Goal: Task Accomplishment & Management: Manage account settings

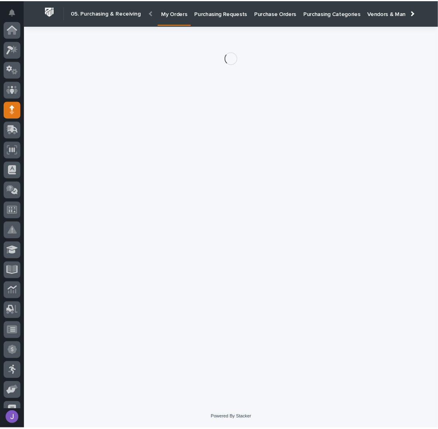
scroll to position [80, 0]
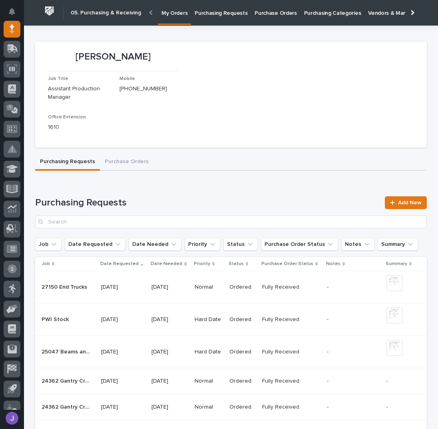
click at [257, 13] on p "Purchase Orders" at bounding box center [276, 8] width 42 height 17
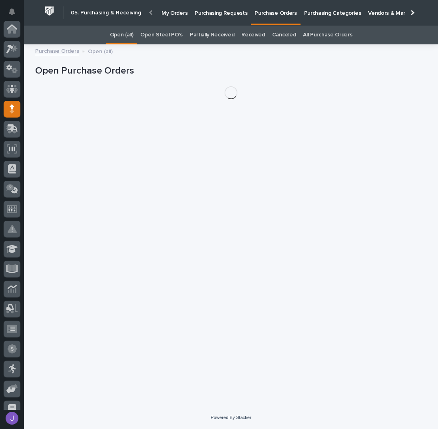
scroll to position [80, 0]
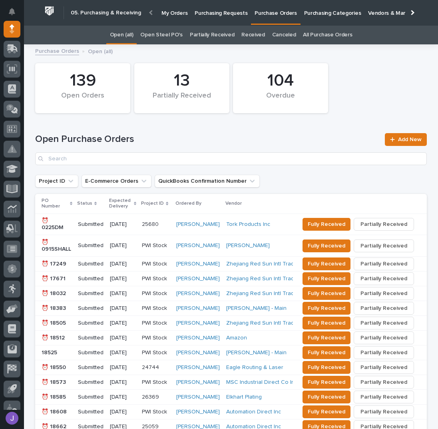
click at [169, 38] on link "Open Steel PO's" at bounding box center [161, 35] width 42 height 19
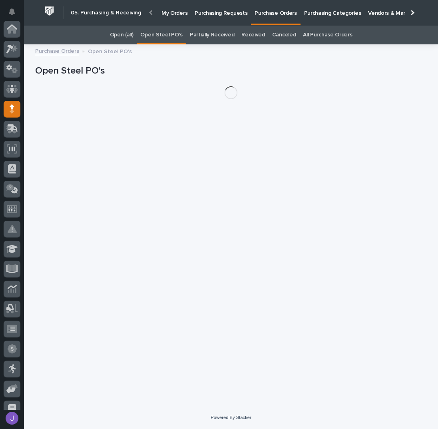
scroll to position [80, 0]
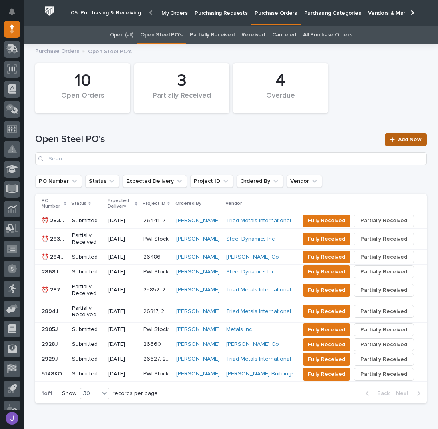
click at [405, 140] on span "Add New" at bounding box center [410, 140] width 24 height 6
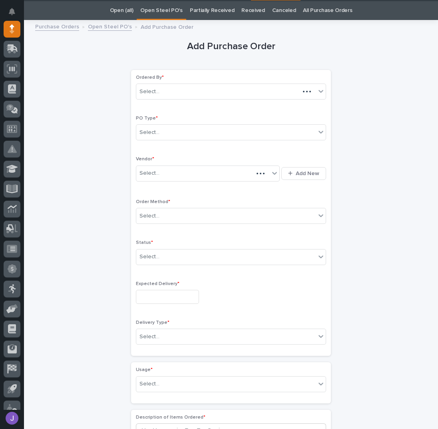
scroll to position [25, 0]
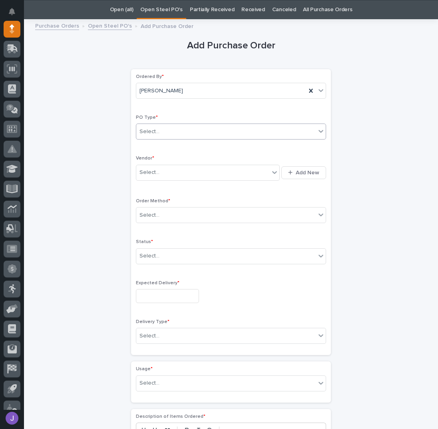
click at [152, 135] on div "Select..." at bounding box center [225, 131] width 179 height 13
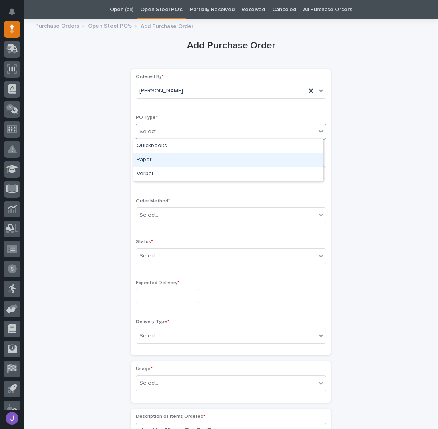
click at [149, 159] on div "Paper" at bounding box center [228, 160] width 189 height 14
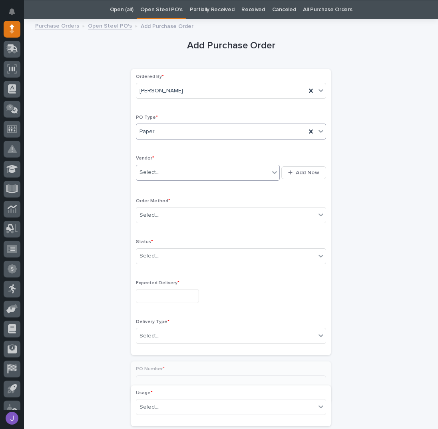
click at [154, 169] on div "Select..." at bounding box center [150, 172] width 20 height 8
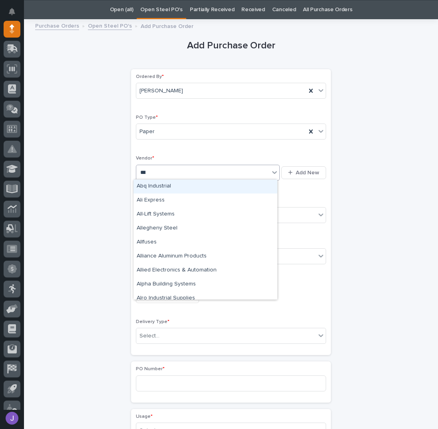
type input "****"
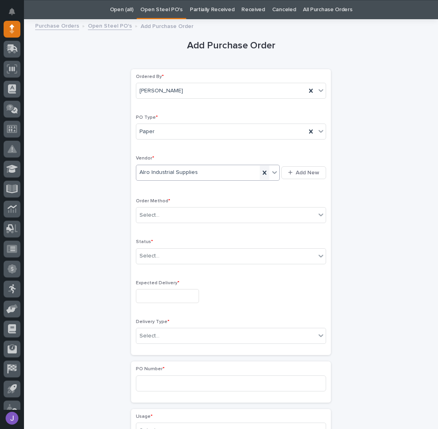
click at [261, 171] on icon at bounding box center [265, 173] width 8 height 8
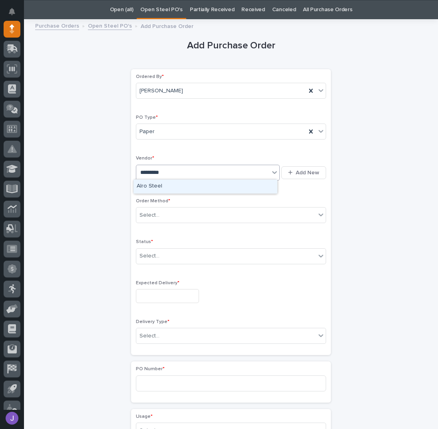
type input "**********"
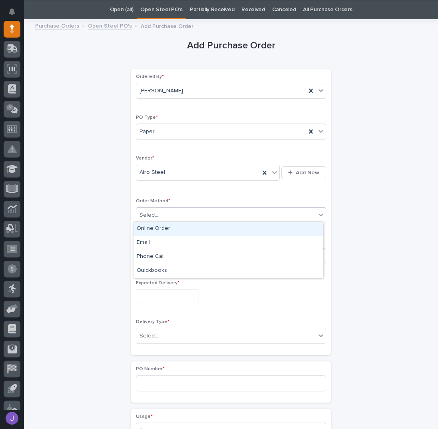
click at [164, 216] on div "Select..." at bounding box center [225, 215] width 179 height 13
click at [154, 233] on div "Online Order" at bounding box center [228, 229] width 189 height 14
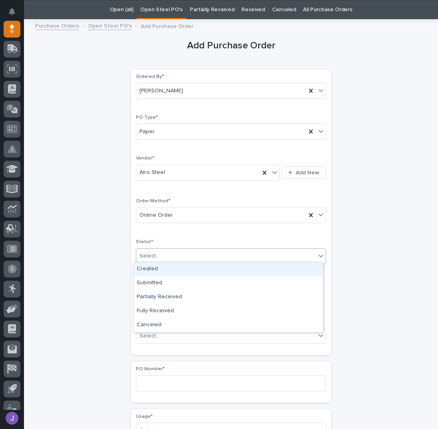
click at [153, 252] on div "Select..." at bounding box center [150, 256] width 20 height 8
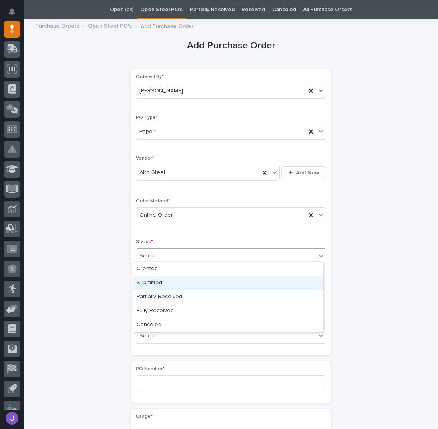
click at [147, 287] on div "Submitted" at bounding box center [228, 283] width 189 height 14
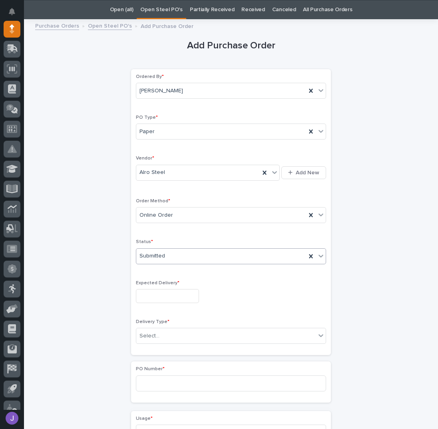
click at [155, 299] on input "text" at bounding box center [167, 296] width 63 height 14
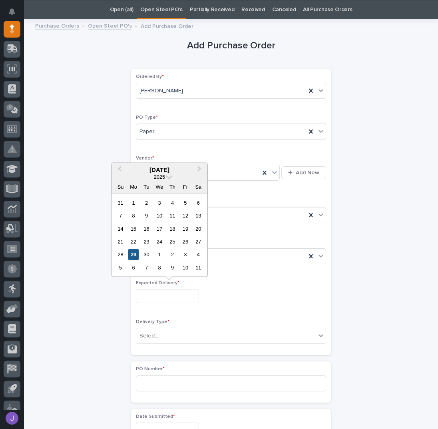
click at [132, 255] on div "29" at bounding box center [133, 254] width 11 height 11
type input "**********"
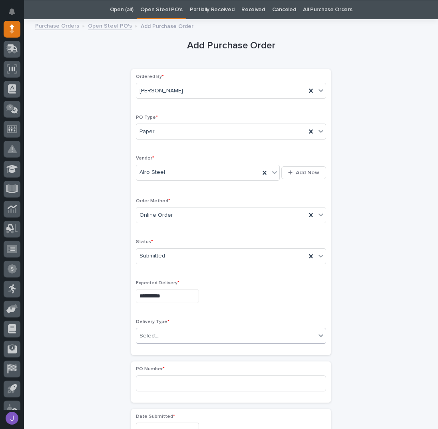
click at [155, 332] on div "Select..." at bounding box center [150, 336] width 20 height 8
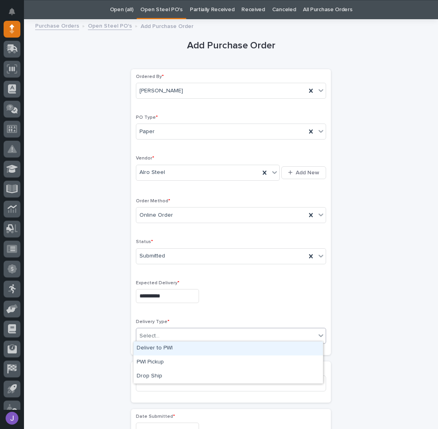
click at [157, 351] on div "Deliver to PWI" at bounding box center [228, 348] width 189 height 14
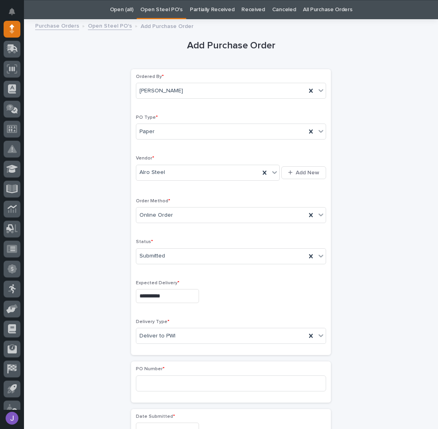
drag, startPoint x: 96, startPoint y: 353, endPoint x: 102, endPoint y: 356, distance: 6.8
click at [96, 353] on div "**********" at bounding box center [231, 421] width 392 height 794
click at [149, 380] on input at bounding box center [231, 383] width 190 height 16
type input "2932J"
click at [79, 301] on div "**********" at bounding box center [231, 421] width 392 height 794
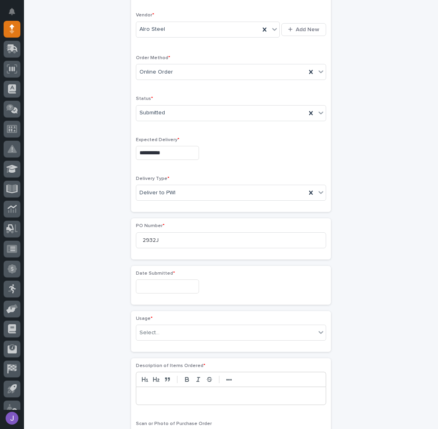
scroll to position [238, 0]
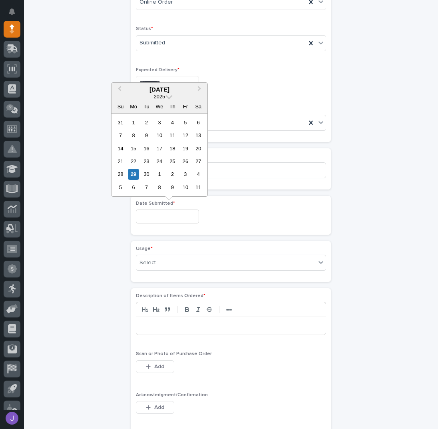
click at [158, 209] on input "text" at bounding box center [167, 216] width 63 height 14
click at [173, 161] on div "25" at bounding box center [172, 161] width 11 height 11
type input "**********"
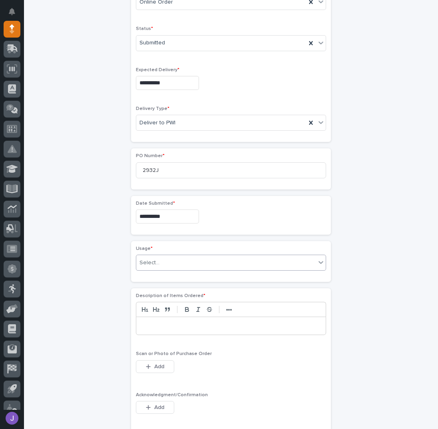
click at [154, 261] on div "Select..." at bounding box center [150, 263] width 20 height 8
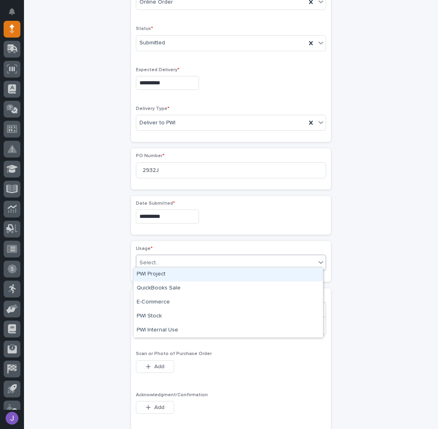
click at [155, 277] on div "PWI Project" at bounding box center [228, 274] width 189 height 14
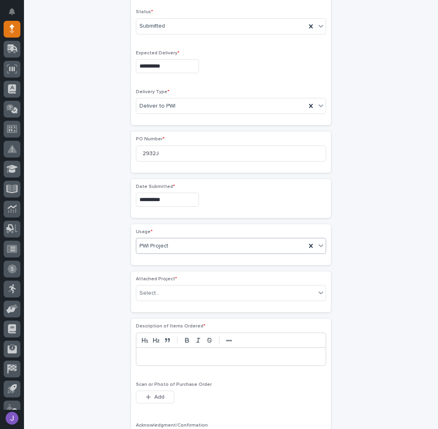
scroll to position [262, 0]
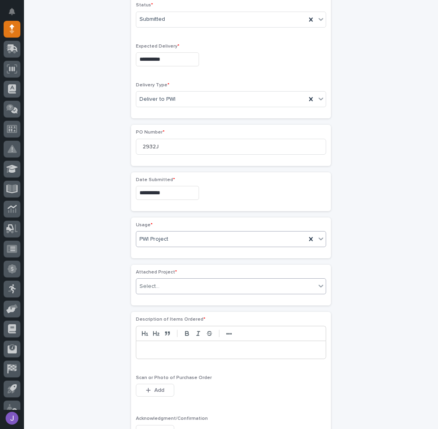
click at [162, 282] on div "Select..." at bounding box center [225, 286] width 179 height 13
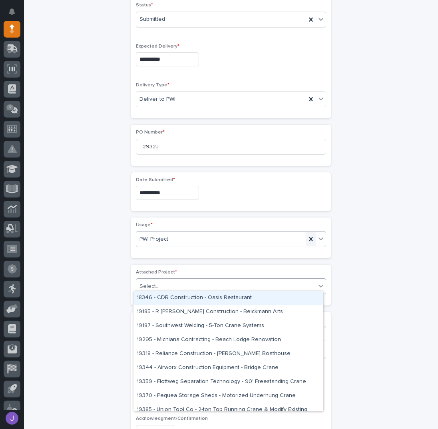
click at [306, 235] on div at bounding box center [311, 239] width 10 height 14
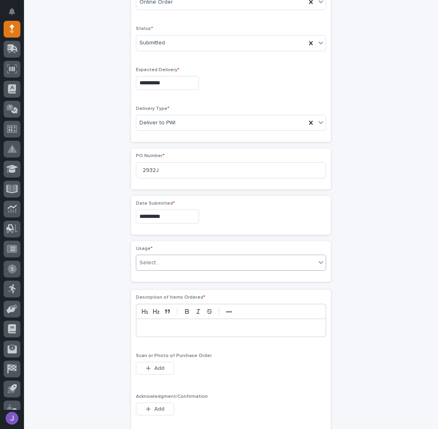
scroll to position [238, 0]
click at [171, 260] on div "Select..." at bounding box center [225, 262] width 179 height 13
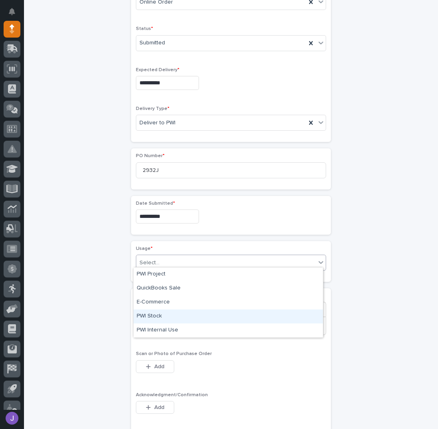
click at [156, 315] on div "PWI Stock" at bounding box center [228, 316] width 189 height 14
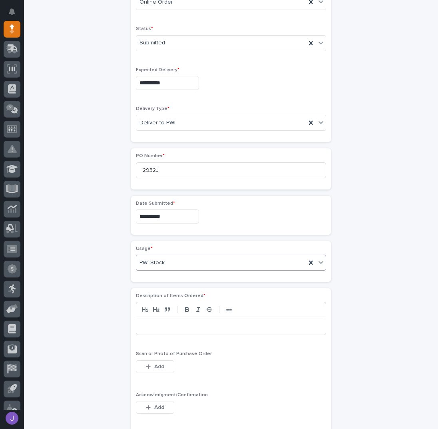
click at [69, 299] on div "**********" at bounding box center [231, 208] width 392 height 794
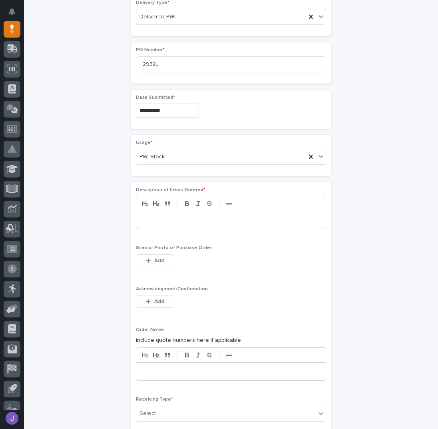
scroll to position [345, 0]
click at [173, 215] on p at bounding box center [230, 219] width 177 height 8
click at [149, 299] on button "Add" at bounding box center [155, 300] width 38 height 13
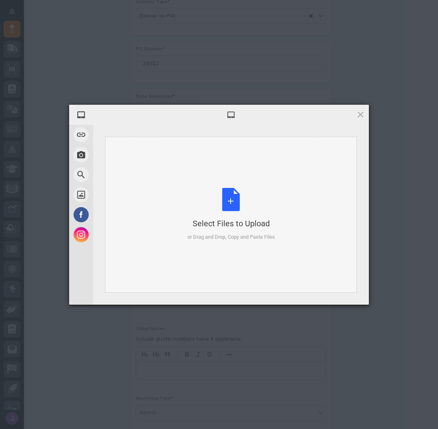
click at [241, 201] on div "Select Files to Upload or Drag and Drop, Copy and Paste Files" at bounding box center [231, 214] width 88 height 53
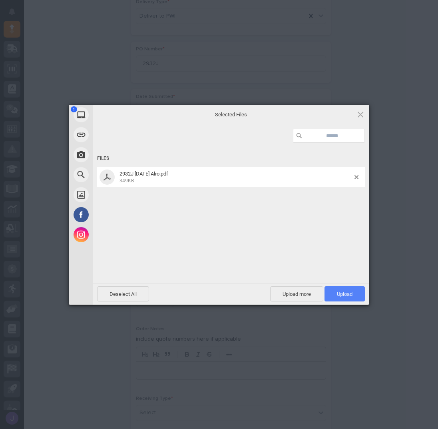
click at [340, 293] on span "Upload 1" at bounding box center [345, 294] width 16 height 6
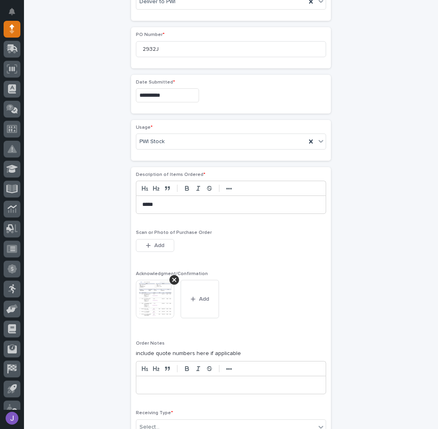
scroll to position [501, 0]
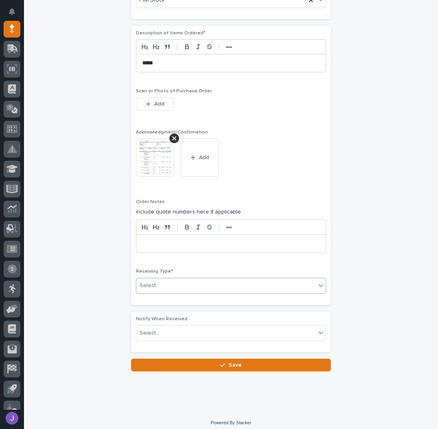
click at [161, 282] on div "Select..." at bounding box center [225, 285] width 179 height 13
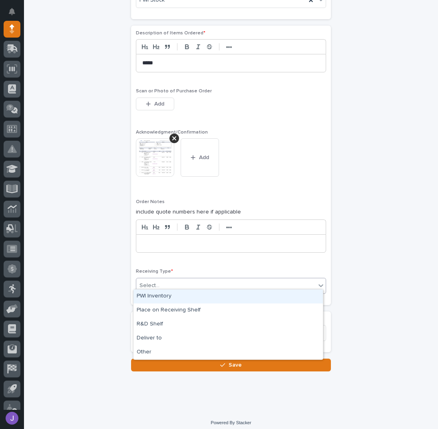
click at [163, 295] on div "PWI Inventory" at bounding box center [228, 296] width 189 height 14
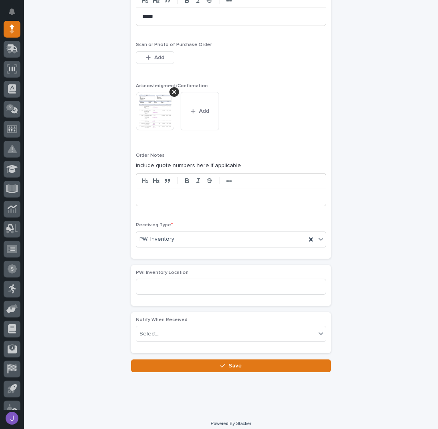
scroll to position [548, 0]
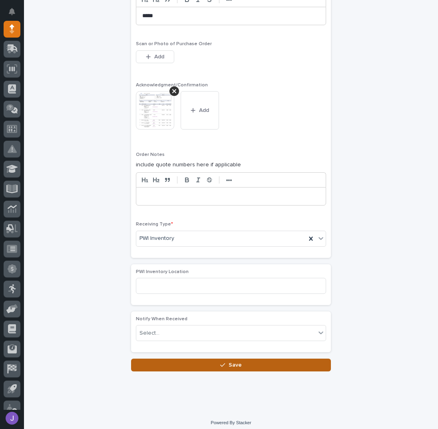
click at [201, 363] on button "Save" at bounding box center [231, 365] width 200 height 13
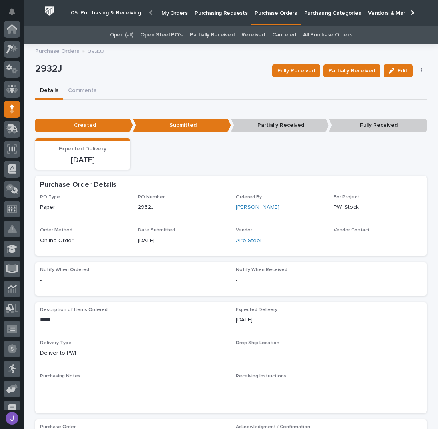
scroll to position [80, 0]
click at [226, 15] on p "Purchasing Requests" at bounding box center [221, 8] width 53 height 17
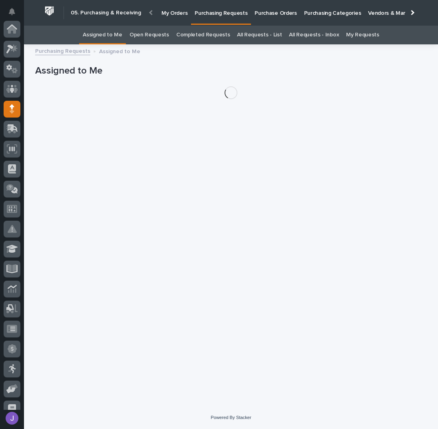
scroll to position [80, 0]
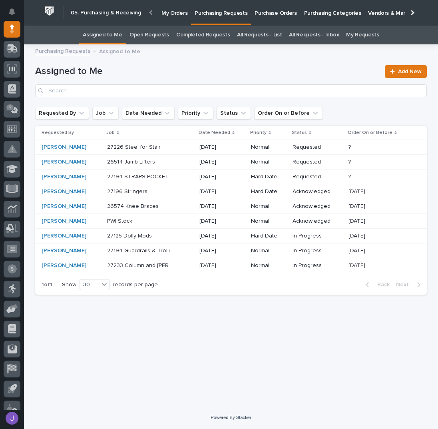
click at [229, 51] on div "Purchasing Requests Assigned to Me" at bounding box center [231, 51] width 400 height 11
click at [261, 9] on p "Purchase Orders" at bounding box center [276, 8] width 42 height 17
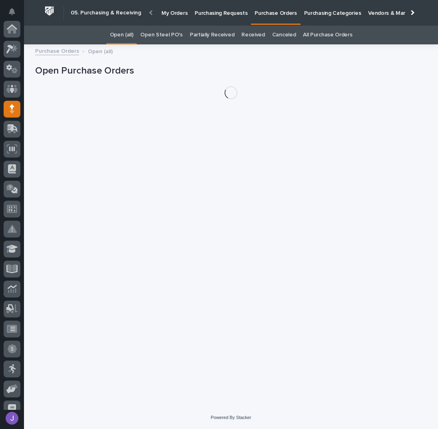
scroll to position [80, 0]
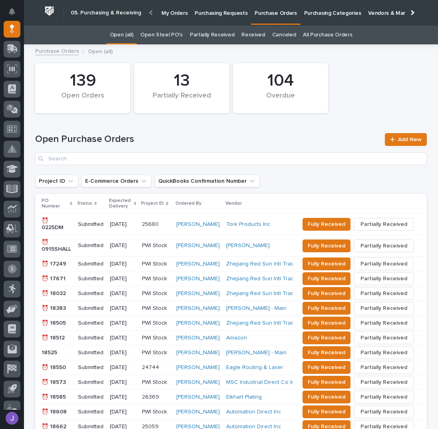
click at [173, 37] on link "Open Steel PO's" at bounding box center [161, 35] width 42 height 19
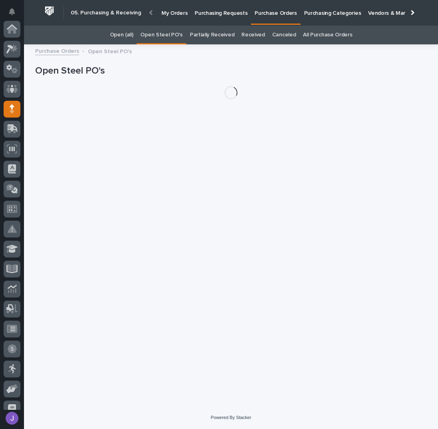
scroll to position [80, 0]
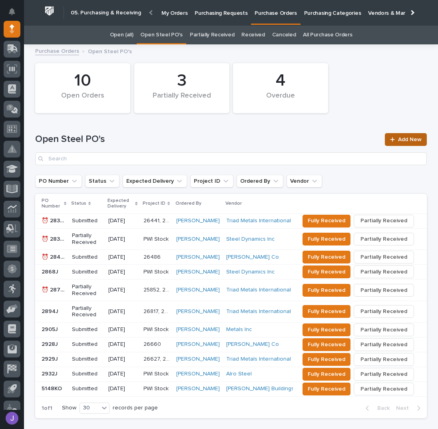
click at [395, 133] on link "Add New" at bounding box center [406, 139] width 42 height 13
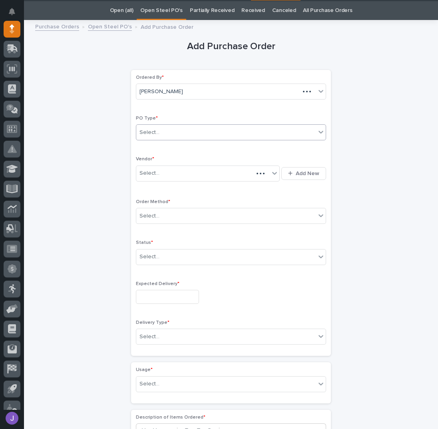
scroll to position [25, 0]
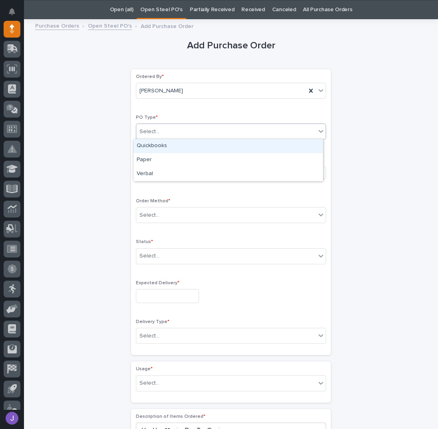
click at [183, 129] on div "Select..." at bounding box center [225, 131] width 179 height 13
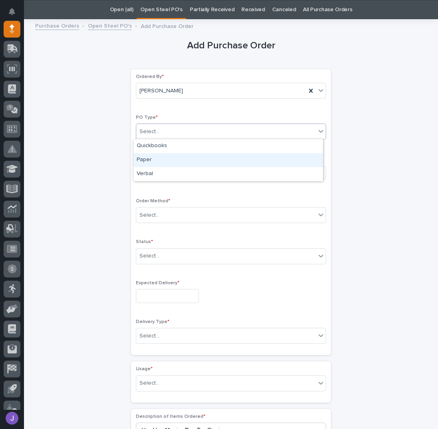
click at [160, 156] on div "Paper" at bounding box center [228, 160] width 189 height 14
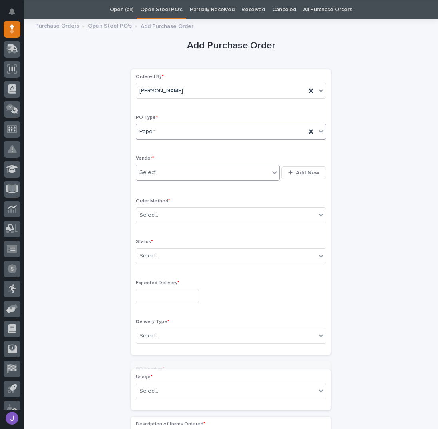
click at [154, 171] on div "Select..." at bounding box center [150, 172] width 20 height 8
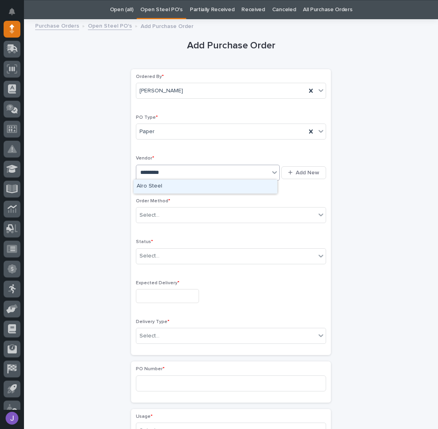
type input "**********"
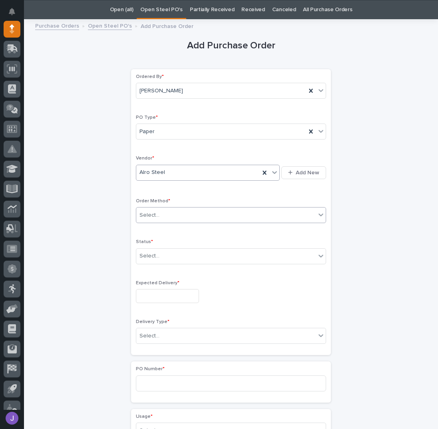
click at [144, 212] on div "Select..." at bounding box center [150, 215] width 20 height 8
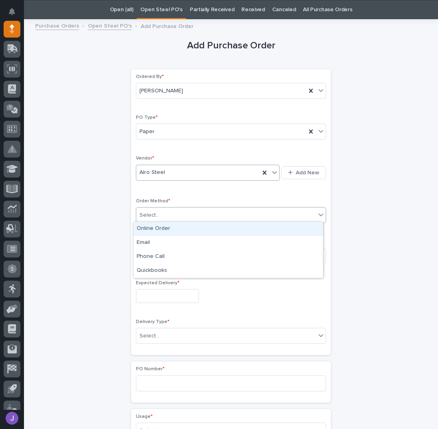
click at [148, 227] on div "Online Order" at bounding box center [228, 229] width 189 height 14
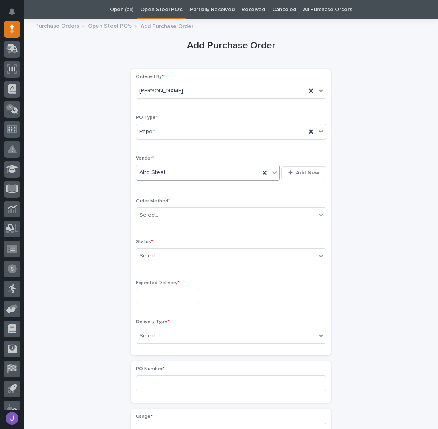
click at [148, 227] on div "Order Method * Select..." at bounding box center [231, 213] width 190 height 31
click at [154, 232] on div "Ordered By * [PERSON_NAME] PO Type * Paper Vendor * Alro Steel Add New Order Me…" at bounding box center [231, 212] width 190 height 277
click at [154, 252] on div "Select..." at bounding box center [150, 256] width 20 height 8
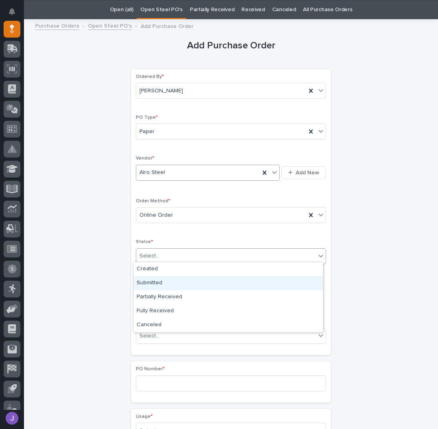
click at [157, 281] on div "Submitted" at bounding box center [228, 283] width 189 height 14
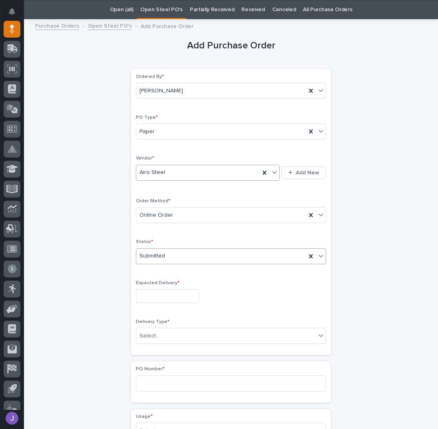
click at [156, 300] on input "text" at bounding box center [167, 296] width 63 height 14
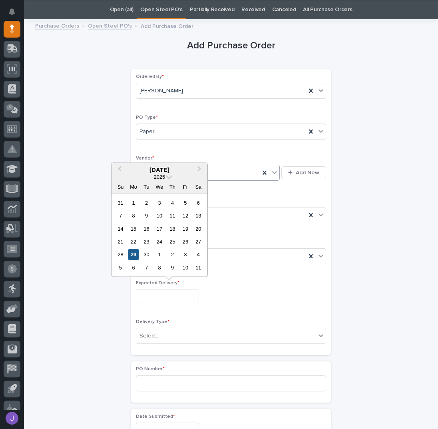
click at [137, 256] on div "29" at bounding box center [133, 254] width 11 height 11
type input "**********"
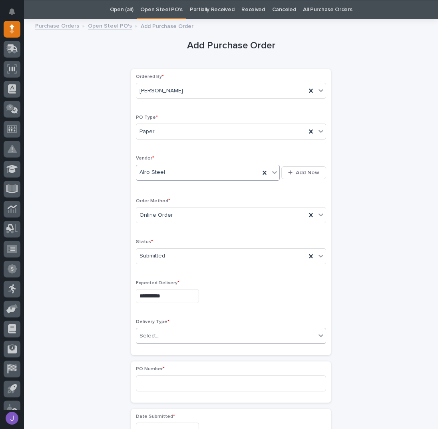
click at [155, 331] on div "Select..." at bounding box center [225, 335] width 179 height 13
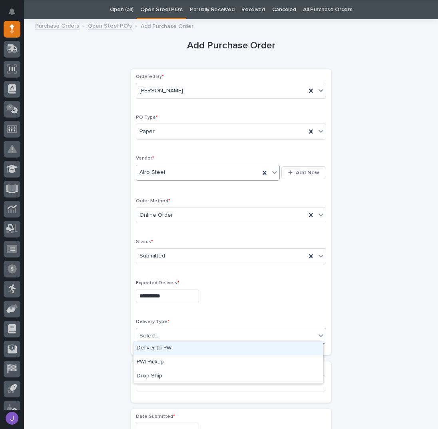
click at [156, 348] on div "Deliver to PWI" at bounding box center [228, 348] width 189 height 14
click at [126, 354] on div "**********" at bounding box center [231, 421] width 392 height 794
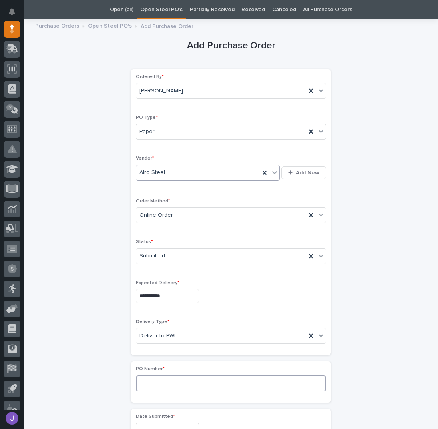
click at [143, 379] on input at bounding box center [231, 383] width 190 height 16
type input "2934J"
click at [114, 305] on div "**********" at bounding box center [231, 421] width 392 height 794
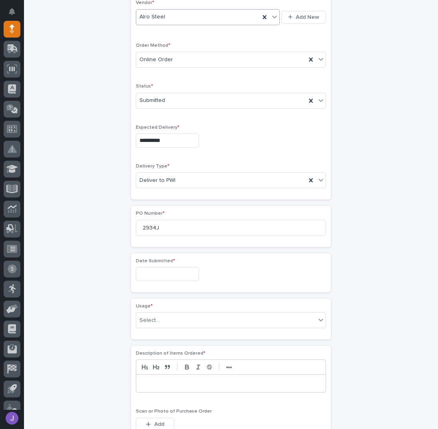
scroll to position [238, 0]
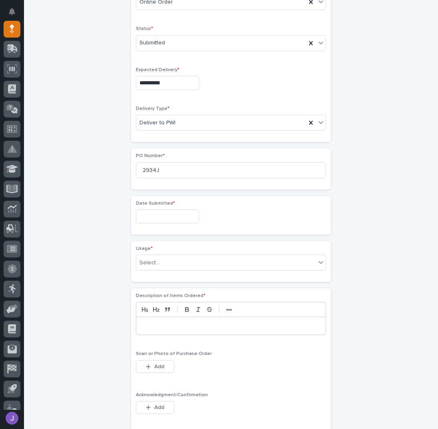
click at [158, 209] on input "text" at bounding box center [167, 216] width 63 height 14
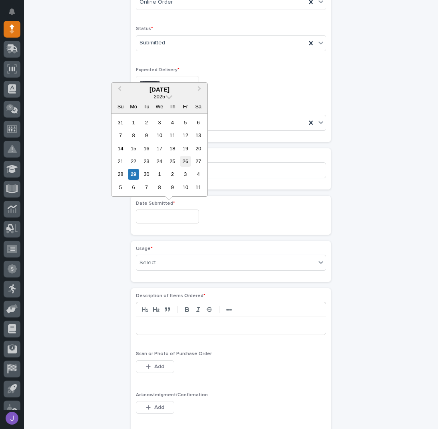
click at [187, 164] on div "26" at bounding box center [185, 161] width 11 height 11
type input "**********"
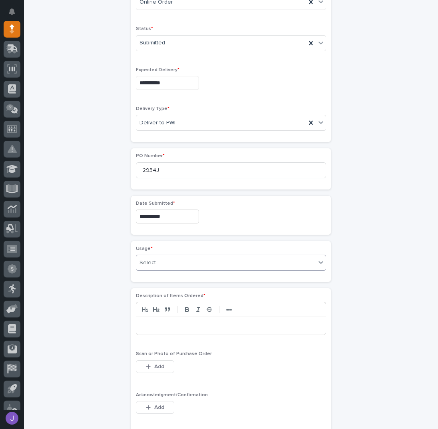
click at [155, 262] on div "Select..." at bounding box center [150, 263] width 20 height 8
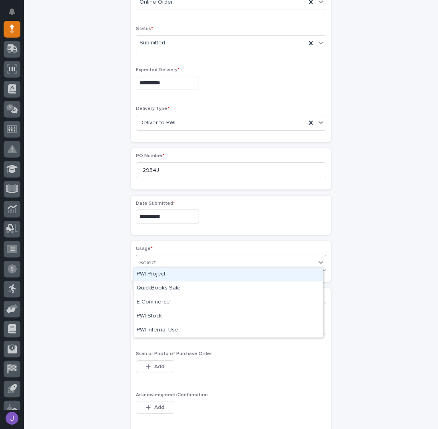
click at [157, 277] on div "PWI Project" at bounding box center [228, 274] width 189 height 14
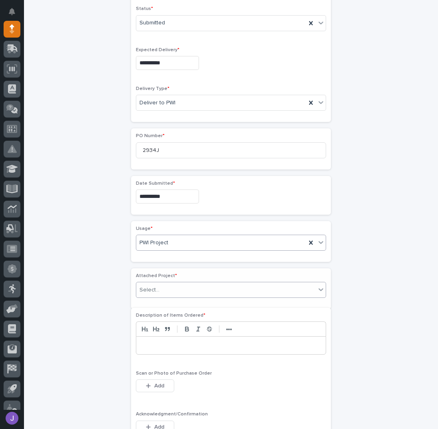
scroll to position [262, 0]
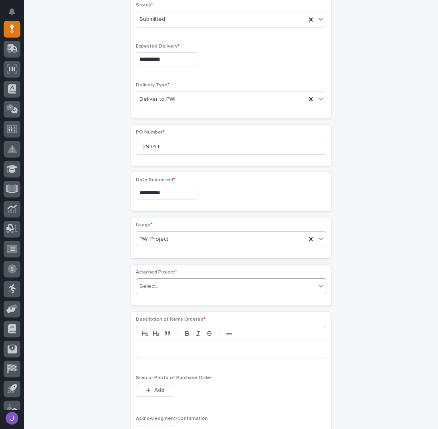
click at [153, 286] on div "Select..." at bounding box center [150, 286] width 20 height 8
type input "*****"
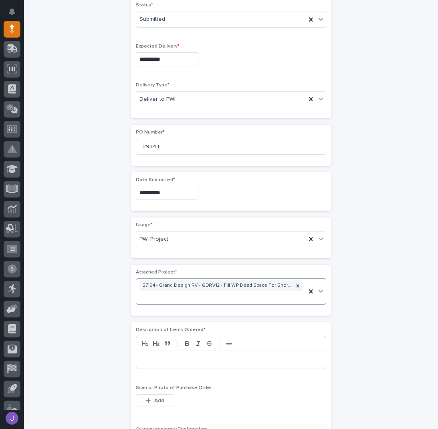
scroll to position [267, 0]
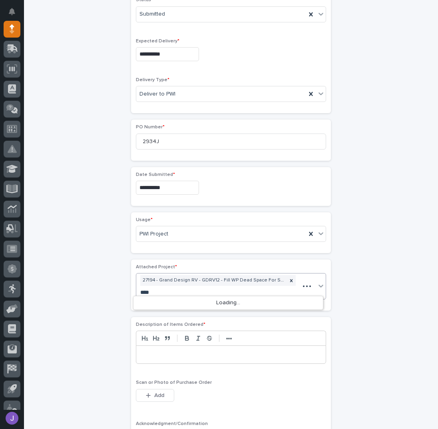
type input "*****"
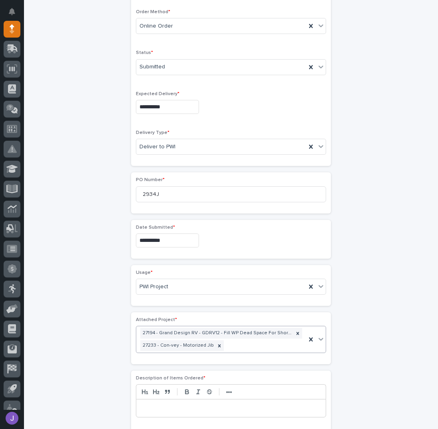
click at [185, 355] on div "Attached Project * 27194 - Grand Design RV - GDRV12 - Fill WP Dead Space For Sh…" at bounding box center [231, 338] width 190 height 42
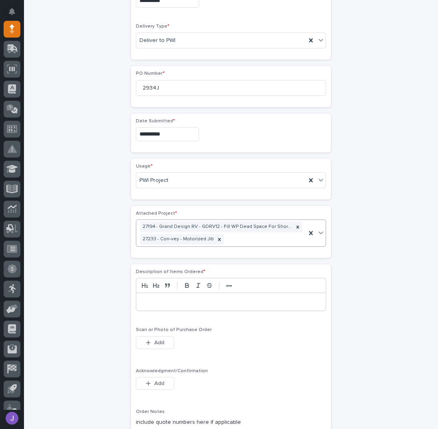
click at [171, 298] on p at bounding box center [230, 302] width 177 height 8
click at [146, 381] on icon "button" at bounding box center [148, 384] width 5 height 6
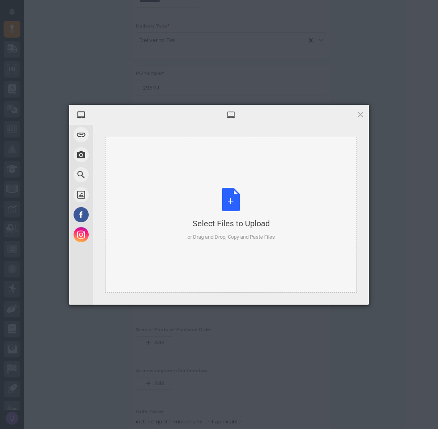
click at [228, 203] on div "Select Files to Upload or Drag and Drop, Copy and Paste Files" at bounding box center [231, 214] width 88 height 53
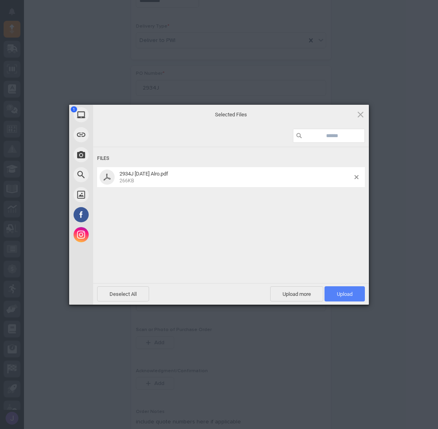
click at [354, 293] on span "Upload 1" at bounding box center [345, 293] width 40 height 15
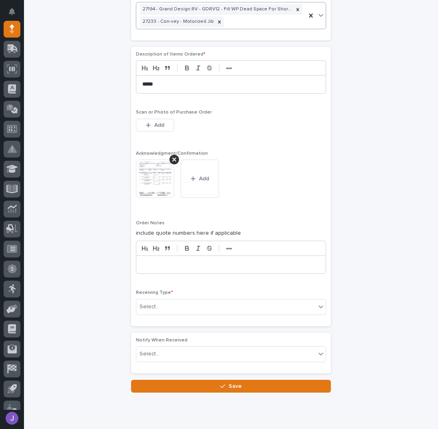
scroll to position [548, 0]
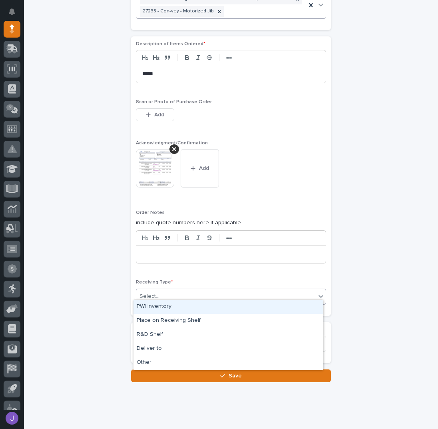
click at [167, 292] on div "Select..." at bounding box center [225, 296] width 179 height 13
click at [164, 307] on div "PWI Inventory" at bounding box center [228, 307] width 189 height 14
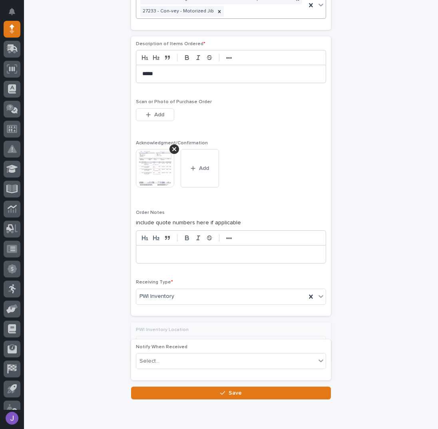
scroll to position [566, 0]
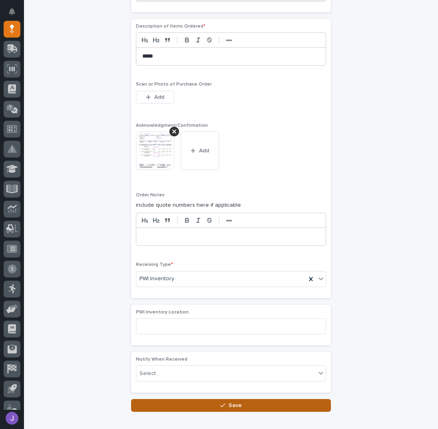
click at [191, 399] on button "Save" at bounding box center [231, 405] width 200 height 13
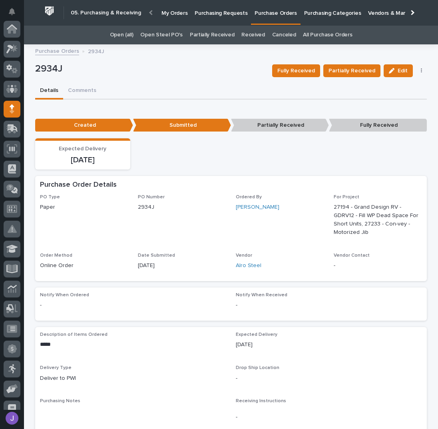
scroll to position [80, 0]
click at [175, 36] on link "Open Steel PO's" at bounding box center [161, 35] width 42 height 19
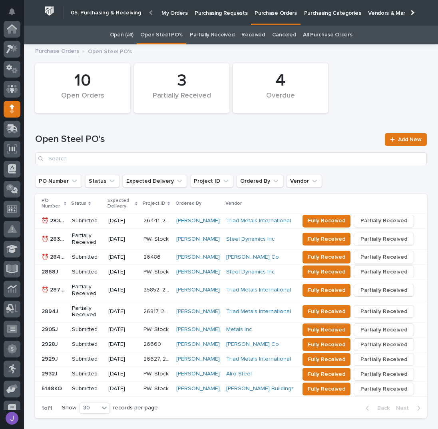
scroll to position [80, 0]
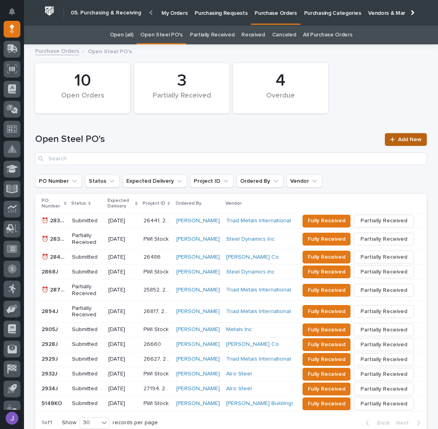
click at [394, 144] on link "Add New" at bounding box center [406, 139] width 42 height 13
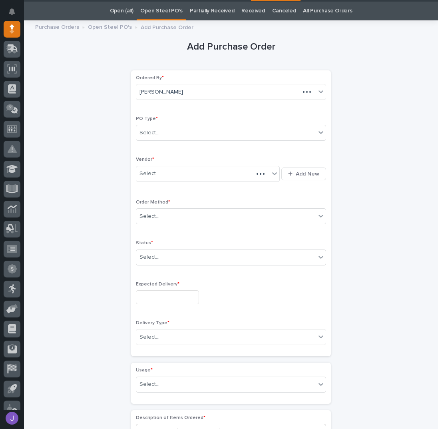
scroll to position [25, 0]
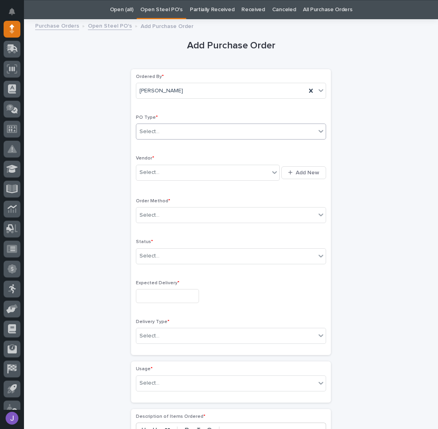
click at [164, 132] on div "Select..." at bounding box center [225, 131] width 179 height 13
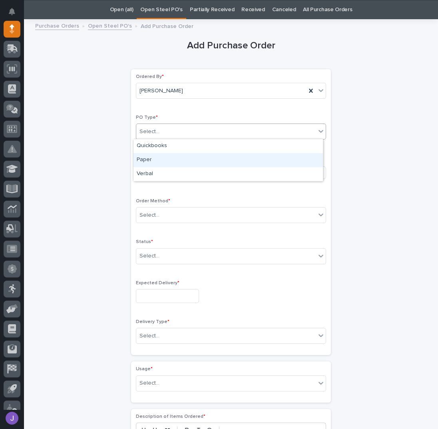
click at [154, 160] on div "Paper" at bounding box center [228, 160] width 189 height 14
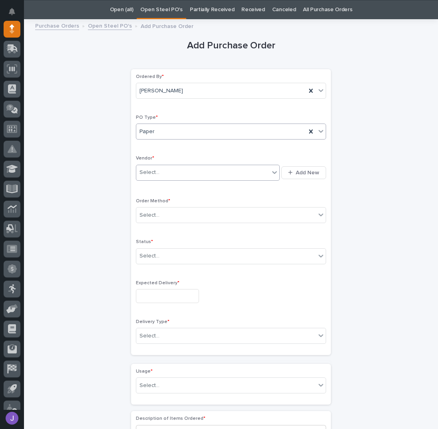
drag, startPoint x: 154, startPoint y: 170, endPoint x: 156, endPoint y: 178, distance: 8.5
click at [155, 170] on div "Select..." at bounding box center [150, 172] width 20 height 8
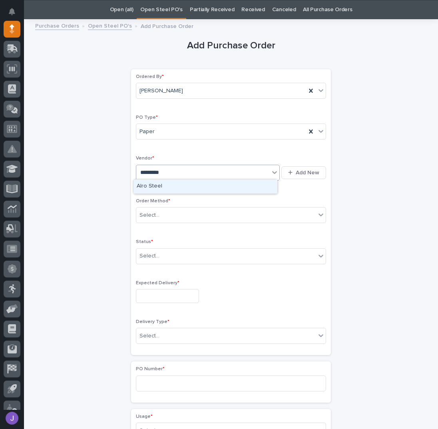
type input "**********"
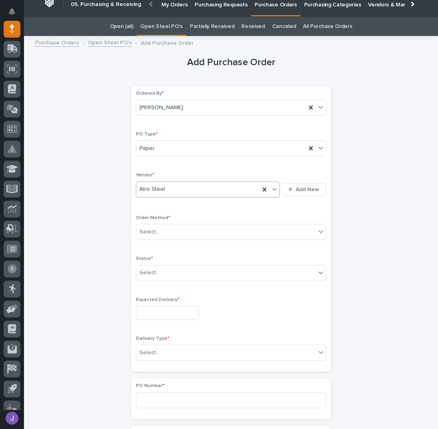
scroll to position [0, 0]
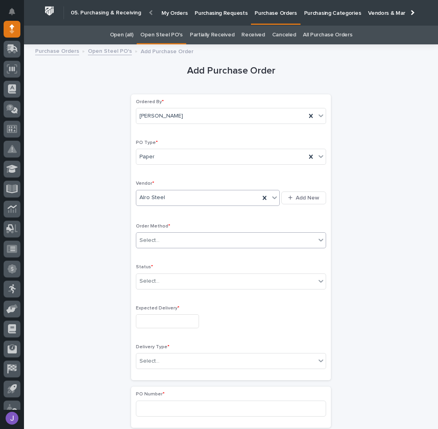
click at [158, 239] on div "Select..." at bounding box center [225, 240] width 179 height 13
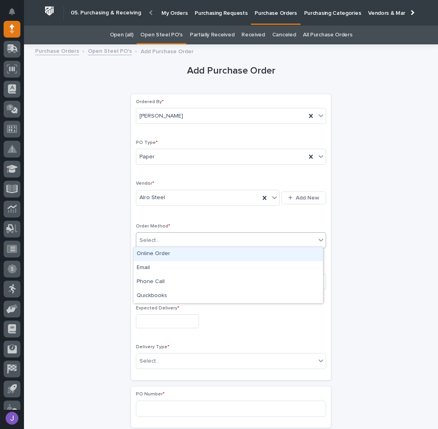
click at [149, 251] on div "Online Order" at bounding box center [228, 254] width 189 height 14
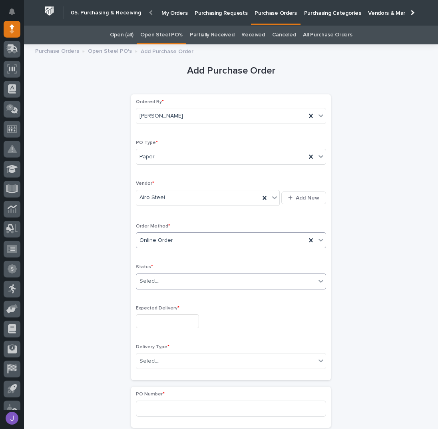
click at [145, 280] on div "Select..." at bounding box center [150, 281] width 20 height 8
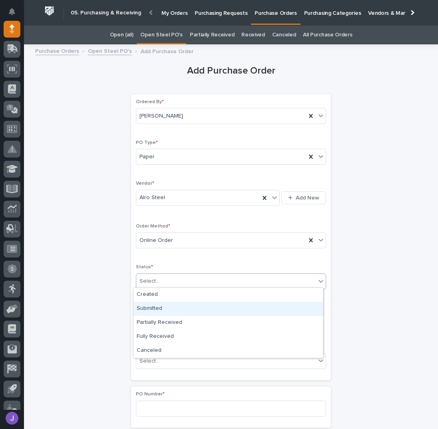
click at [153, 304] on div "Submitted" at bounding box center [228, 309] width 189 height 14
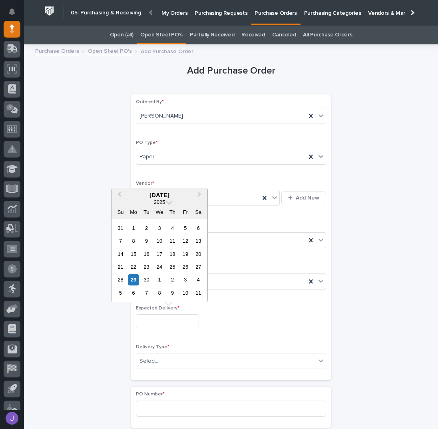
click at [154, 319] on input "text" at bounding box center [167, 321] width 63 height 14
click at [135, 279] on div "29" at bounding box center [133, 279] width 11 height 11
type input "**********"
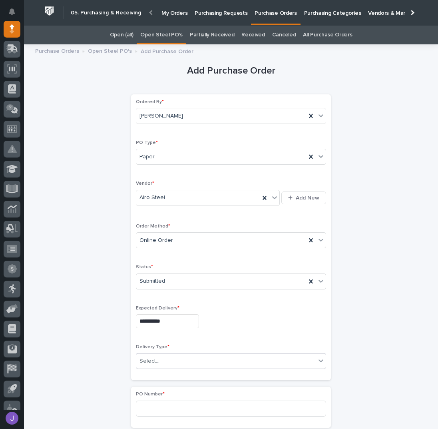
click at [154, 353] on div "Select..." at bounding box center [231, 361] width 190 height 16
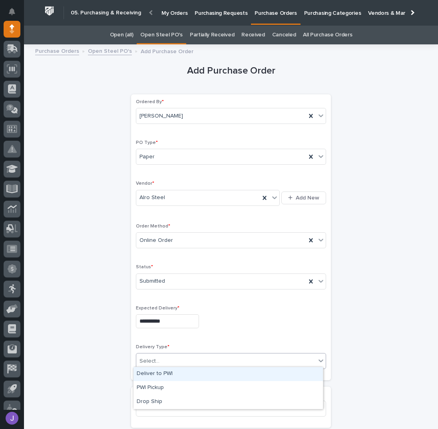
click at [155, 378] on div "Deliver to PWI" at bounding box center [228, 374] width 189 height 14
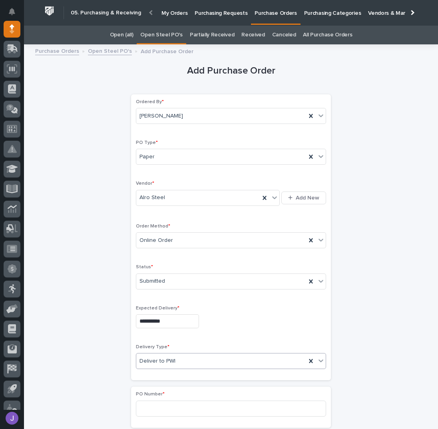
scroll to position [53, 0]
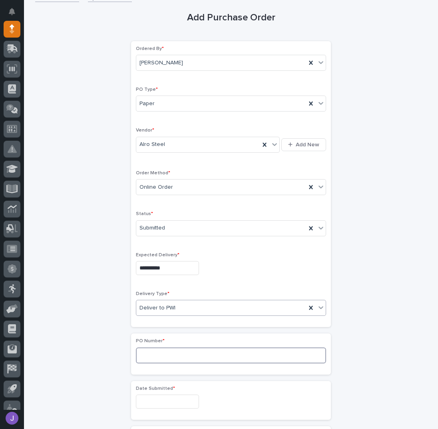
click at [149, 352] on input at bounding box center [231, 355] width 190 height 16
type input "2933J"
click at [84, 357] on div "**********" at bounding box center [231, 393] width 392 height 794
click at [161, 400] on input "text" at bounding box center [167, 402] width 63 height 14
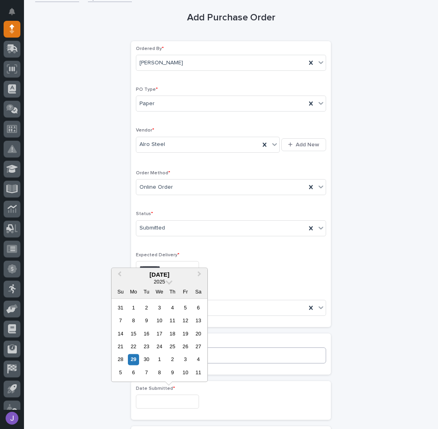
click at [183, 344] on div "26" at bounding box center [185, 346] width 11 height 11
type input "**********"
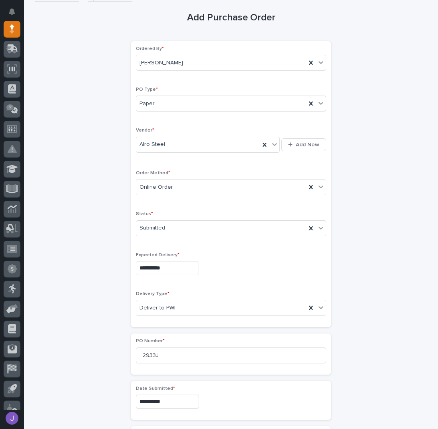
click at [106, 389] on div "**********" at bounding box center [231, 393] width 392 height 794
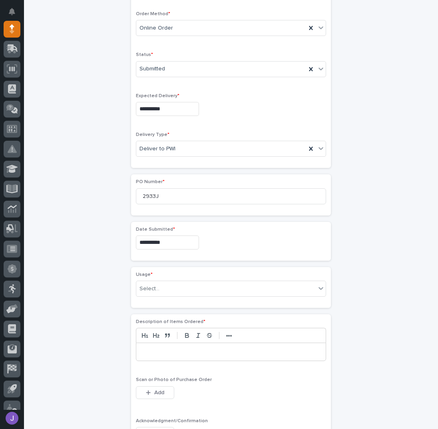
scroll to position [213, 0]
click at [159, 284] on div "Select..." at bounding box center [225, 287] width 179 height 13
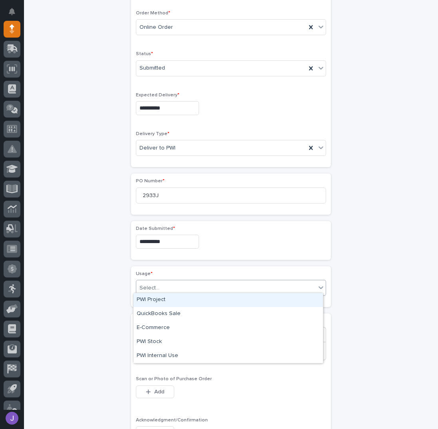
click at [155, 297] on div "PWI Project" at bounding box center [228, 300] width 189 height 14
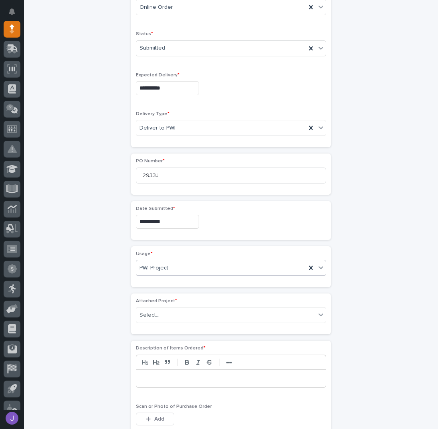
scroll to position [237, 0]
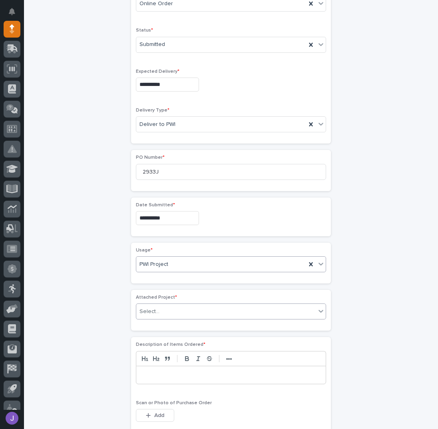
click at [164, 307] on div "Select..." at bounding box center [225, 311] width 179 height 13
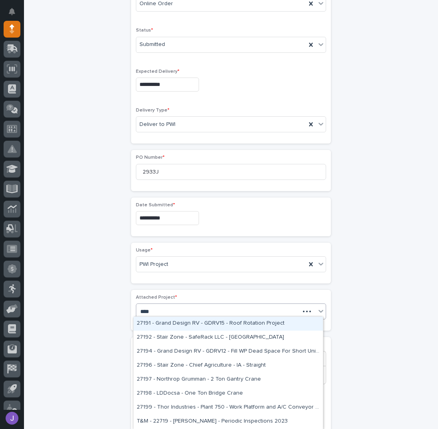
type input "*****"
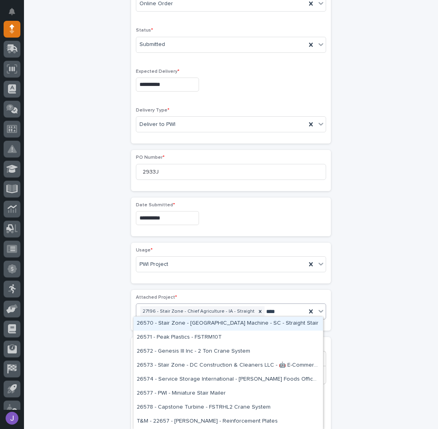
type input "*****"
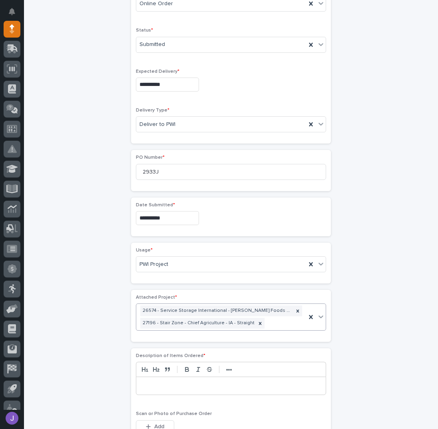
scroll to position [242, 0]
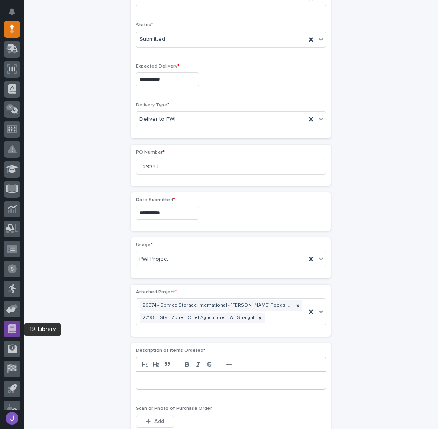
click at [14, 336] on div at bounding box center [12, 329] width 17 height 17
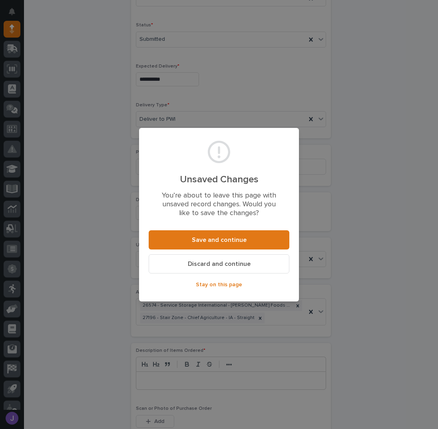
click at [94, 295] on div "Unsaved Changes You’re about to leave this page with unsaved record changes. Wo…" at bounding box center [219, 214] width 438 height 429
click at [207, 285] on span "Stay on this page" at bounding box center [219, 284] width 46 height 7
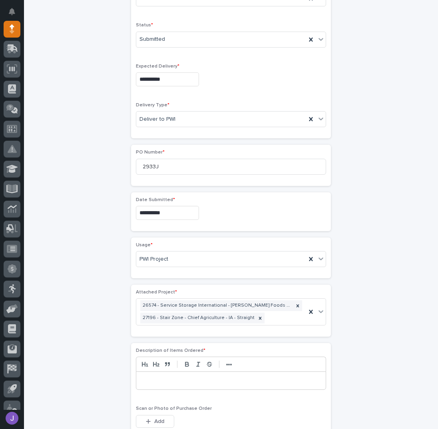
click at [164, 382] on div at bounding box center [230, 381] width 189 height 18
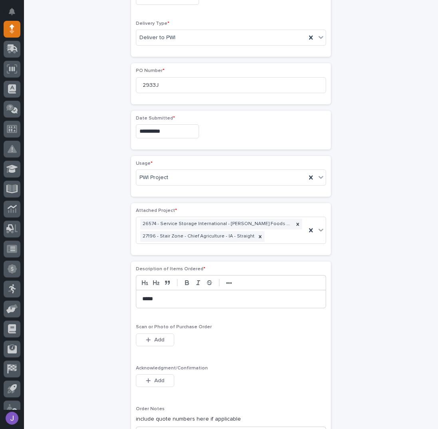
scroll to position [402, 0]
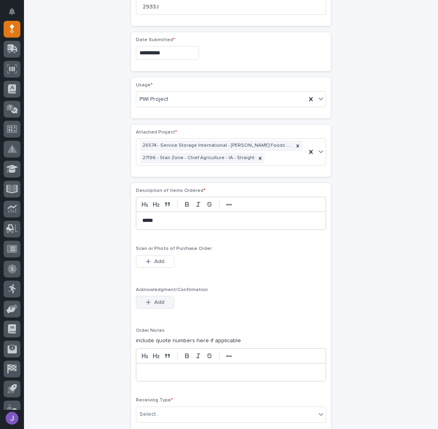
click at [155, 301] on span "Add" at bounding box center [159, 302] width 10 height 7
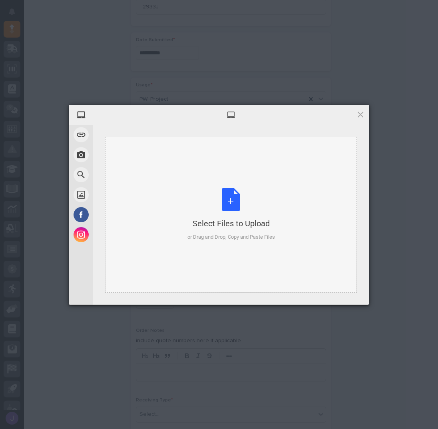
click at [227, 200] on div "Select Files to Upload or Drag and Drop, Copy and Paste Files" at bounding box center [231, 214] width 88 height 53
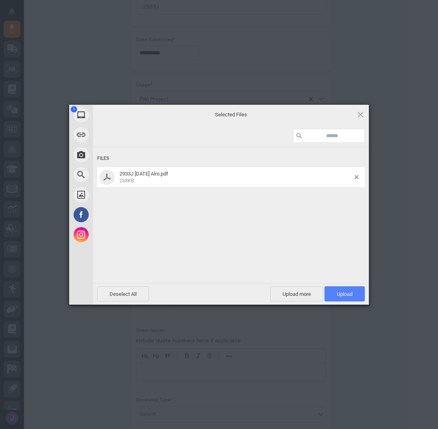
click at [339, 291] on span "Upload 1" at bounding box center [345, 294] width 16 height 6
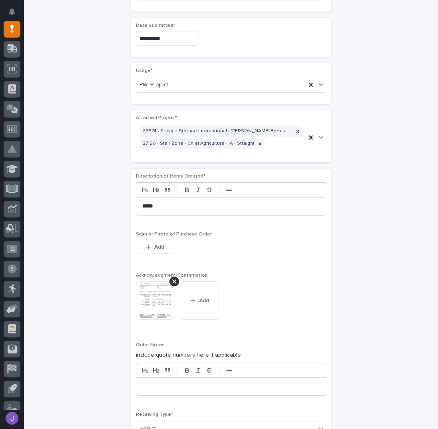
scroll to position [559, 0]
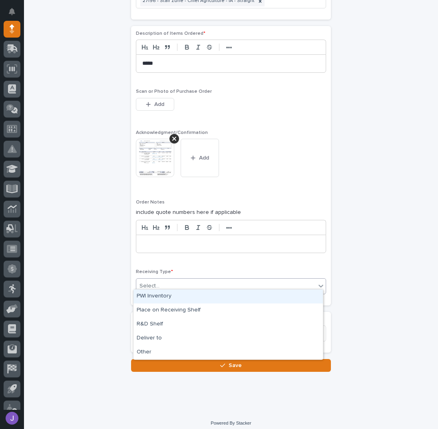
click at [165, 281] on div "Select..." at bounding box center [225, 285] width 179 height 13
drag, startPoint x: 160, startPoint y: 293, endPoint x: 100, endPoint y: 299, distance: 60.7
click at [160, 294] on div "PWI Inventory" at bounding box center [228, 296] width 189 height 14
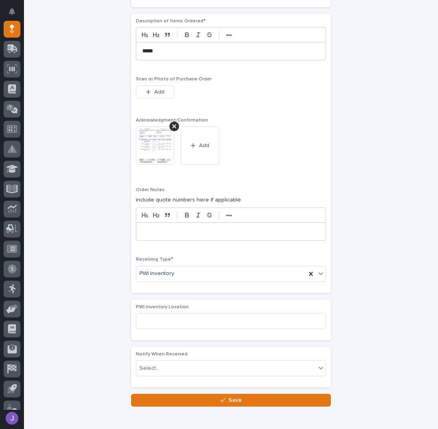
scroll to position [595, 0]
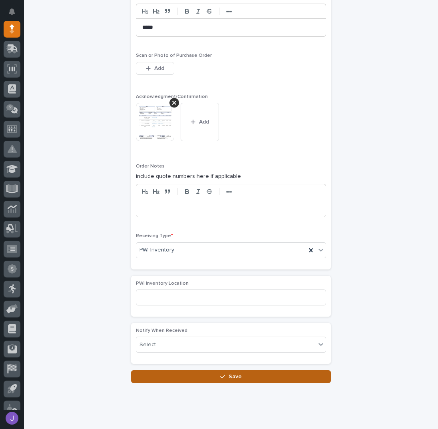
click at [170, 370] on button "Save" at bounding box center [231, 376] width 200 height 13
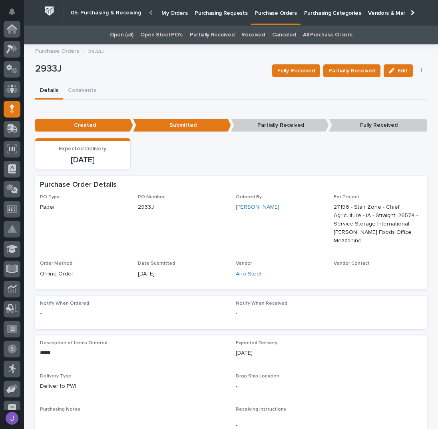
scroll to position [80, 0]
click at [214, 13] on p "Purchasing Requests" at bounding box center [221, 8] width 53 height 17
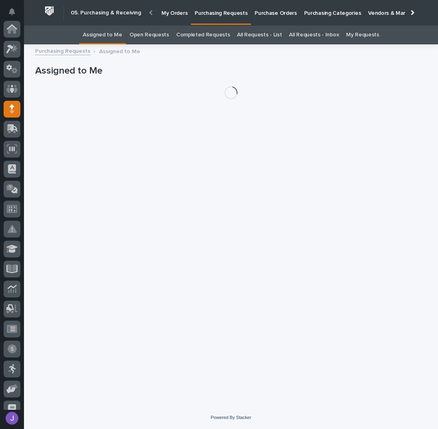
scroll to position [80, 0]
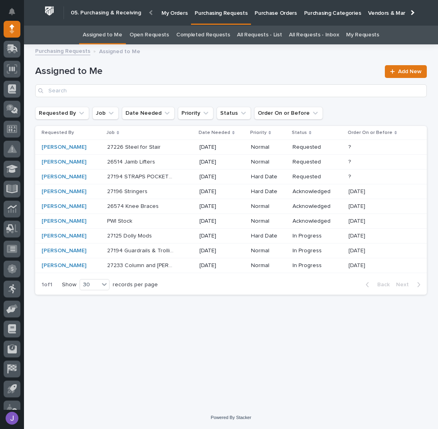
click at [185, 71] on h1 "Assigned to Me" at bounding box center [207, 72] width 345 height 12
click at [157, 203] on p at bounding box center [140, 206] width 67 height 7
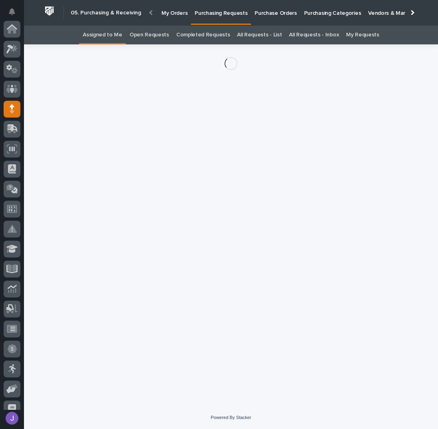
scroll to position [80, 0]
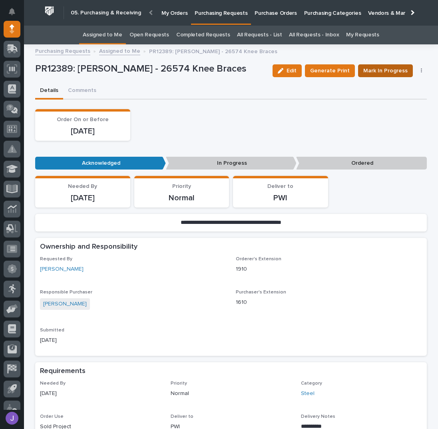
click at [405, 66] on button "Mark In Progress" at bounding box center [385, 70] width 55 height 13
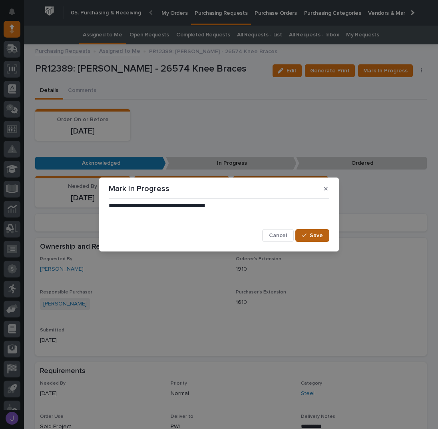
click at [299, 231] on button "Save" at bounding box center [312, 235] width 34 height 13
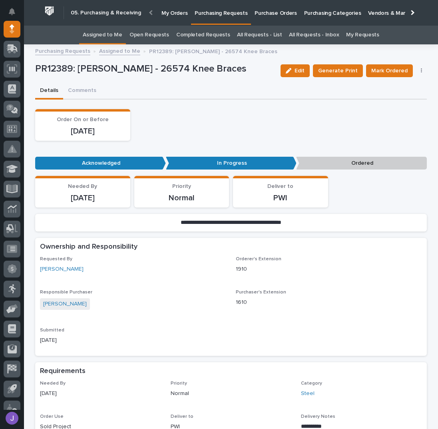
click at [421, 71] on icon "button" at bounding box center [422, 71] width 2 height 6
click at [406, 99] on span "Edit Linked PO's" at bounding box center [395, 100] width 41 height 10
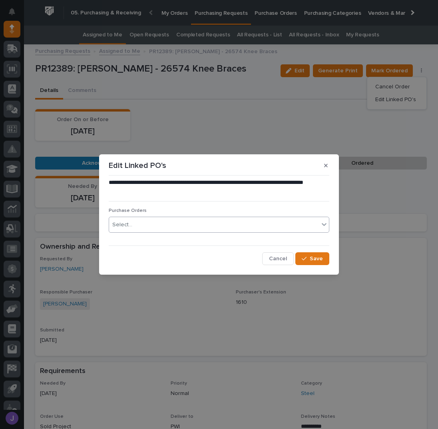
click at [144, 217] on div "Select..." at bounding box center [219, 225] width 221 height 16
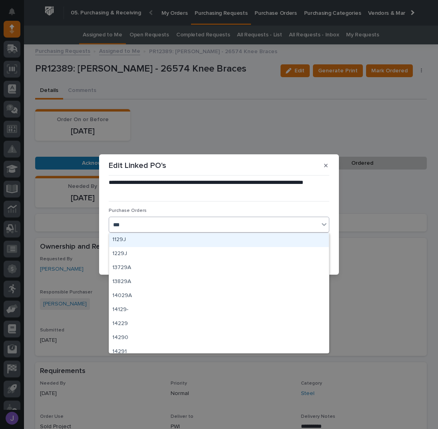
type input "****"
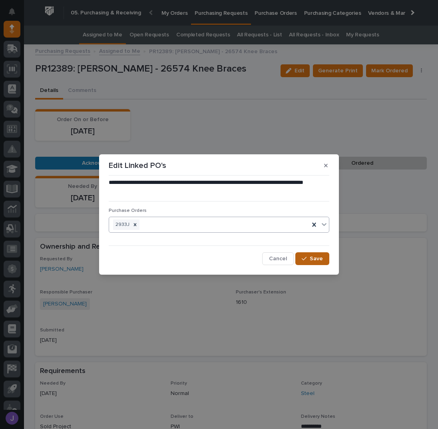
click at [324, 261] on button "Save" at bounding box center [312, 258] width 34 height 13
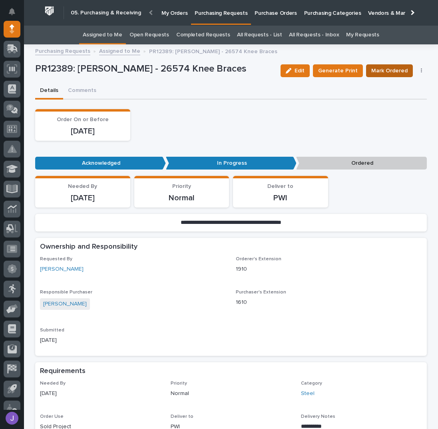
click at [397, 71] on span "Mark Ordered" at bounding box center [389, 71] width 36 height 10
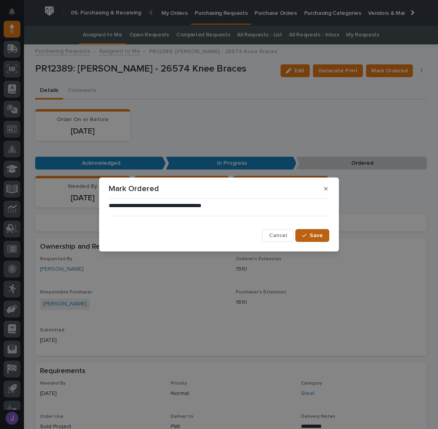
click at [323, 237] on button "Save" at bounding box center [312, 235] width 34 height 13
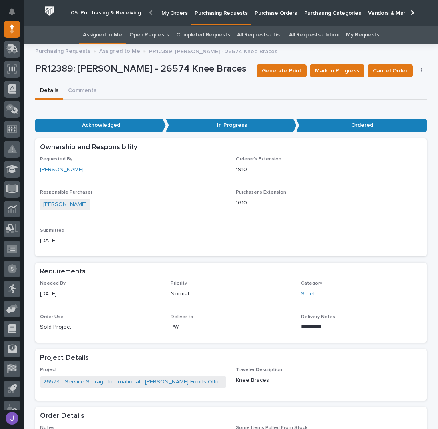
click at [122, 30] on link "Assigned to Me" at bounding box center [103, 35] width 40 height 19
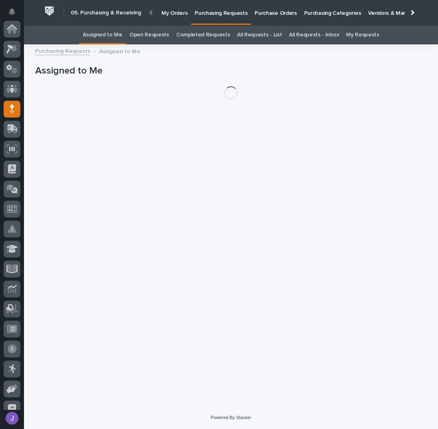
scroll to position [80, 0]
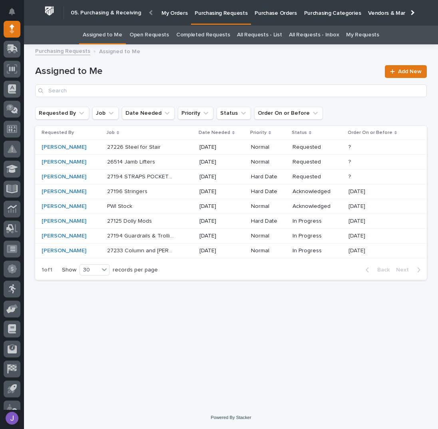
click at [167, 193] on p at bounding box center [140, 191] width 67 height 7
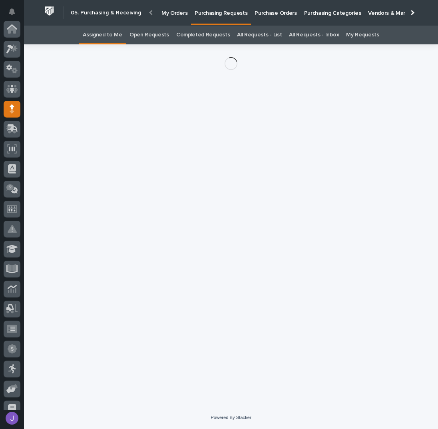
scroll to position [80, 0]
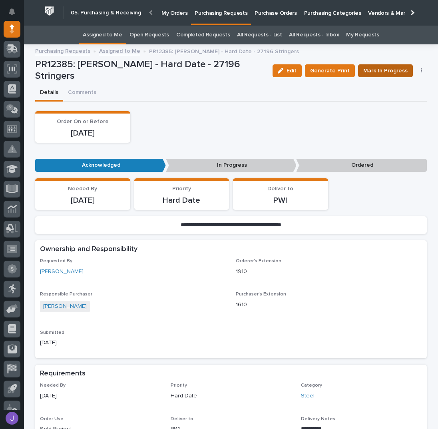
click at [399, 70] on span "Mark In Progress" at bounding box center [385, 71] width 44 height 10
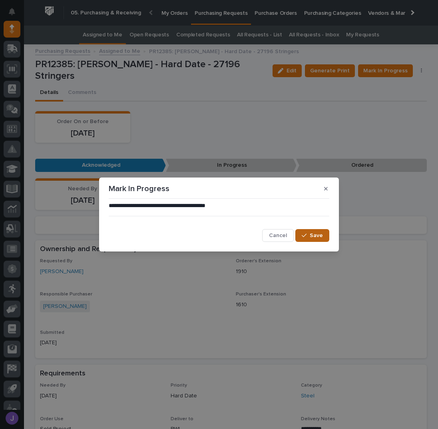
click at [314, 239] on span "Save" at bounding box center [316, 235] width 13 height 7
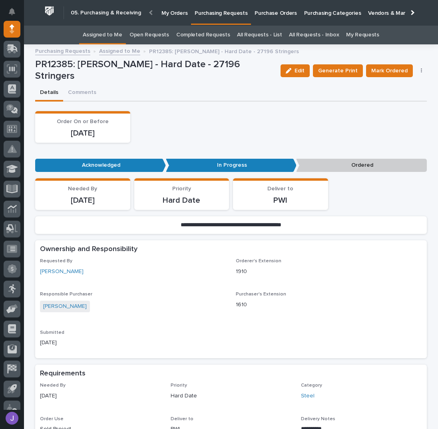
click at [420, 70] on button "button" at bounding box center [421, 71] width 11 height 6
click at [396, 102] on span "Edit Linked PO's" at bounding box center [395, 100] width 41 height 10
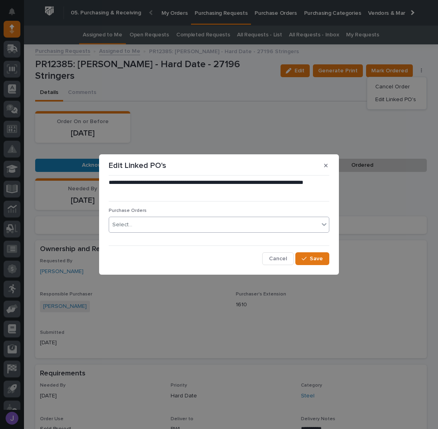
click at [180, 217] on div "Purchase Orders Select..." at bounding box center [219, 223] width 221 height 31
click at [176, 221] on div "Select..." at bounding box center [214, 224] width 210 height 13
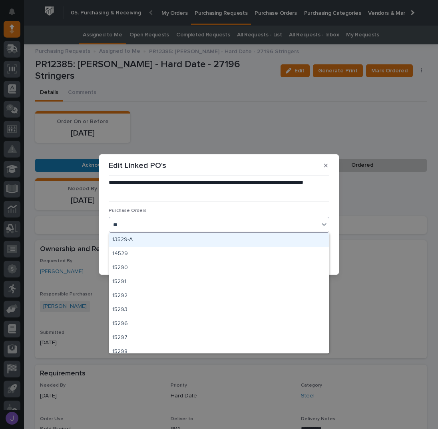
type input "*"
type input "****"
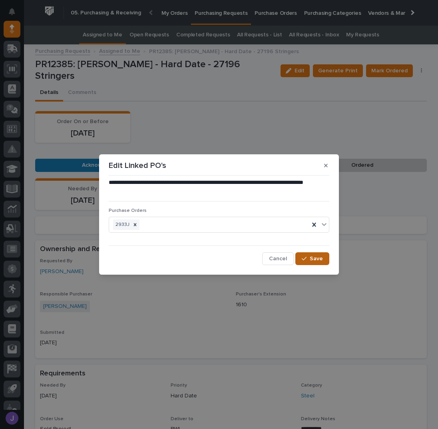
click at [314, 258] on span "Save" at bounding box center [316, 258] width 13 height 7
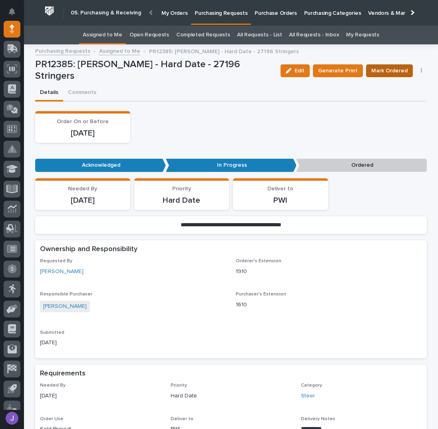
click at [376, 71] on span "Mark Ordered" at bounding box center [389, 71] width 36 height 10
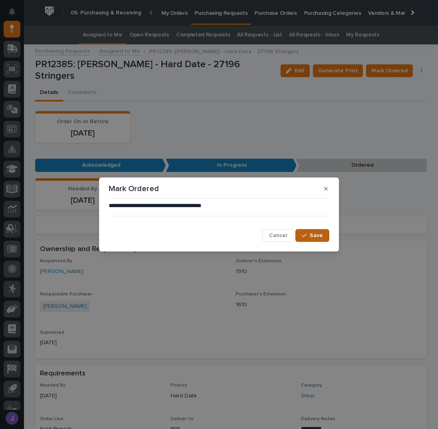
click at [311, 237] on span "Save" at bounding box center [316, 235] width 13 height 7
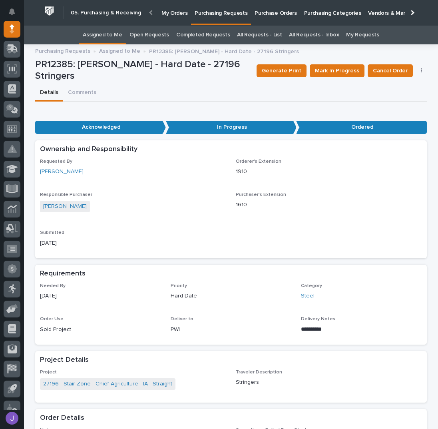
click at [108, 34] on link "Assigned to Me" at bounding box center [103, 35] width 40 height 19
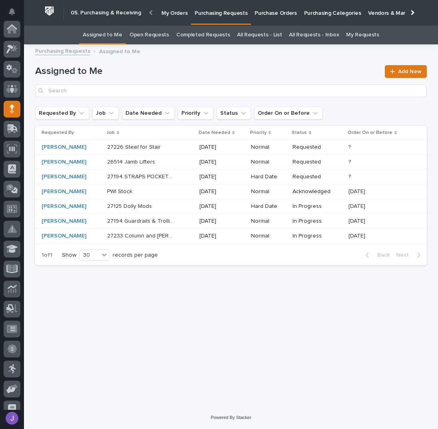
scroll to position [80, 0]
click at [177, 206] on div "27125 Dolly Mods 27125 Dolly Mods" at bounding box center [150, 206] width 86 height 13
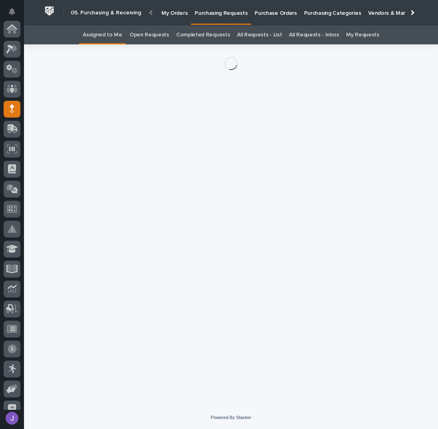
scroll to position [80, 0]
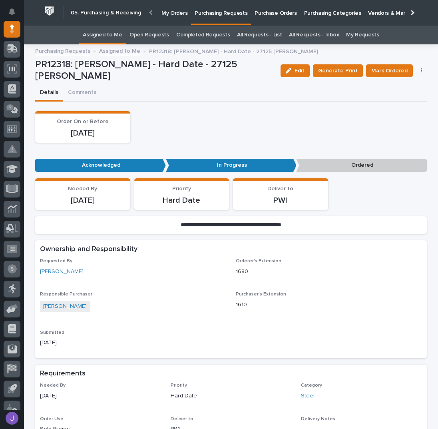
drag, startPoint x: 305, startPoint y: 71, endPoint x: 289, endPoint y: 85, distance: 20.9
click at [304, 70] on span "Edit" at bounding box center [300, 70] width 10 height 7
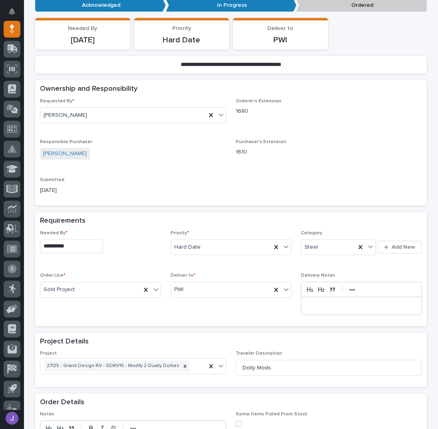
scroll to position [160, 0]
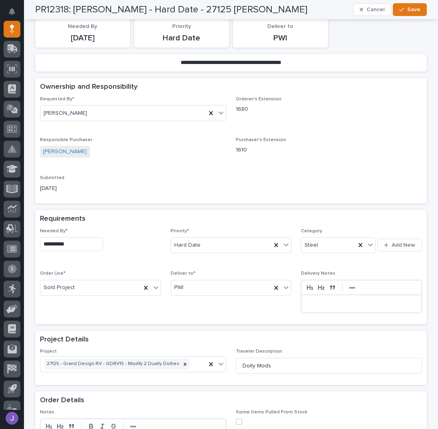
click at [81, 245] on input "**********" at bounding box center [71, 244] width 63 height 14
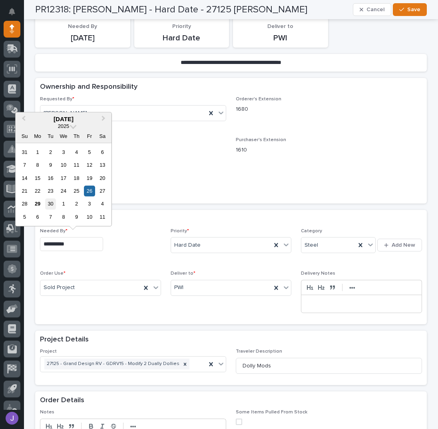
click at [53, 204] on div "30" at bounding box center [50, 204] width 11 height 11
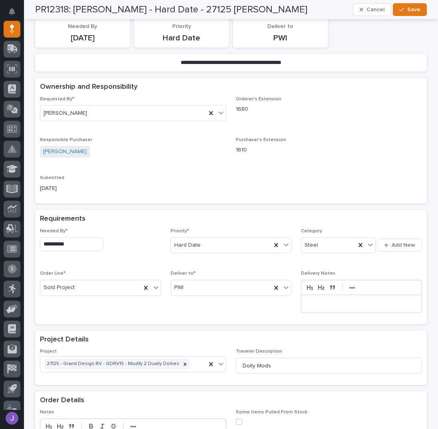
type input "**********"
click at [407, 11] on span "Save" at bounding box center [413, 9] width 13 height 7
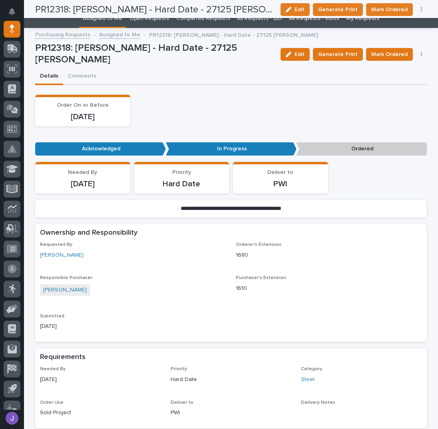
scroll to position [0, 0]
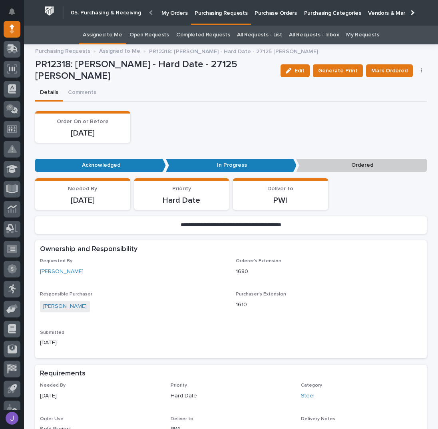
click at [118, 37] on link "Assigned to Me" at bounding box center [103, 35] width 40 height 19
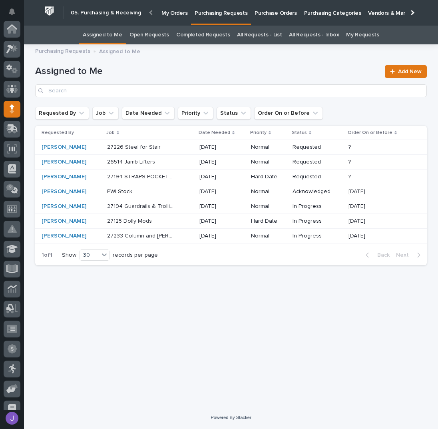
scroll to position [80, 0]
click at [177, 191] on div "PWI Stock PWI Stock" at bounding box center [150, 191] width 86 height 13
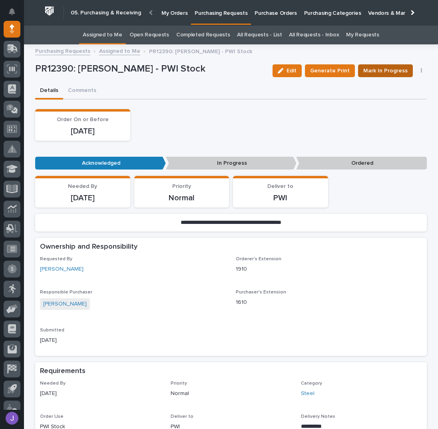
click at [401, 74] on span "Mark In Progress" at bounding box center [385, 71] width 44 height 10
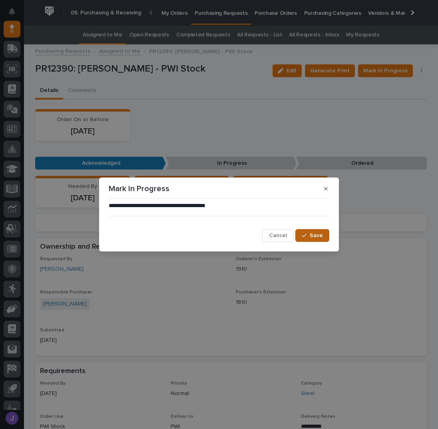
click at [315, 235] on span "Save" at bounding box center [316, 235] width 13 height 7
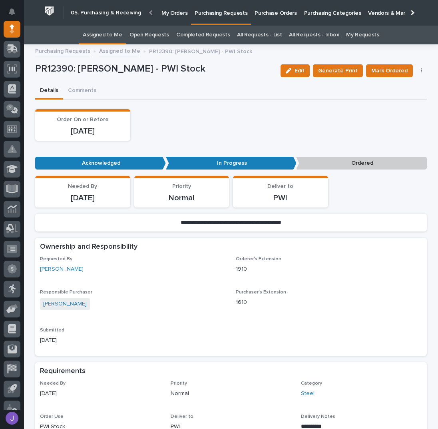
click at [421, 71] on icon "button" at bounding box center [422, 71] width 2 height 6
click at [393, 100] on span "Edit Linked PO's" at bounding box center [395, 100] width 41 height 10
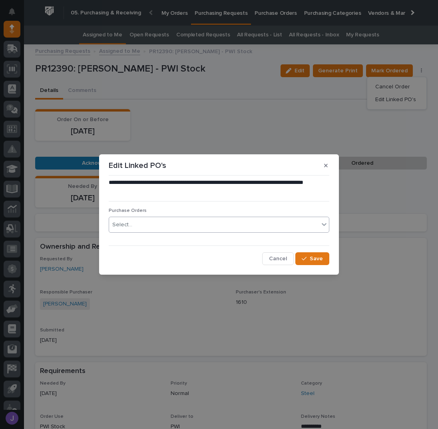
click at [202, 223] on div "Select..." at bounding box center [214, 224] width 210 height 13
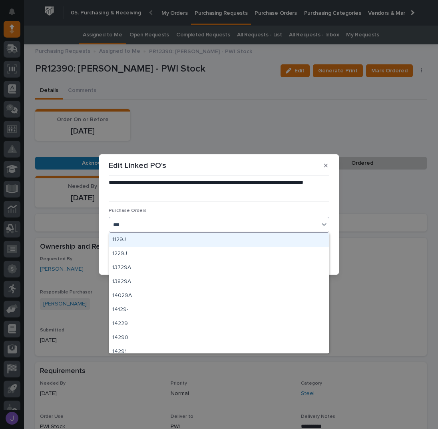
type input "****"
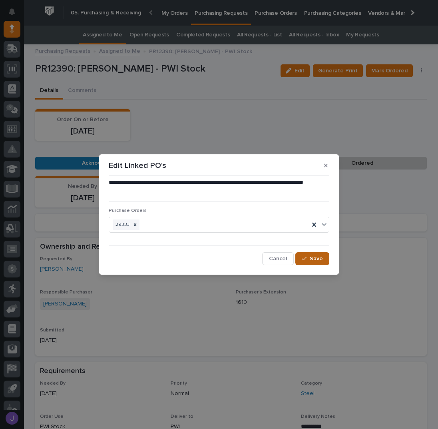
click at [306, 257] on icon "button" at bounding box center [304, 259] width 5 height 6
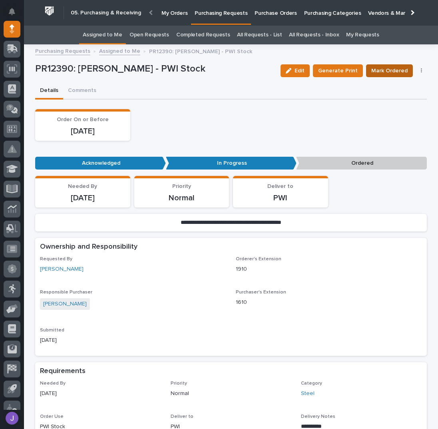
click at [377, 74] on span "Mark Ordered" at bounding box center [389, 71] width 36 height 10
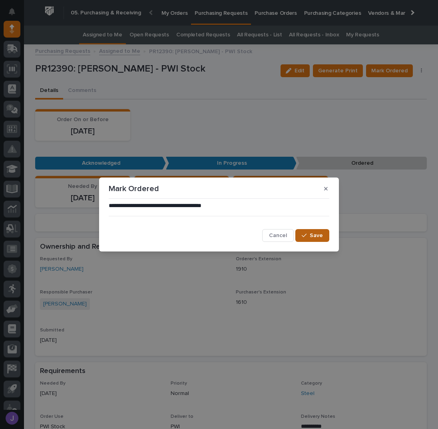
click at [321, 238] on span "Save" at bounding box center [316, 235] width 13 height 7
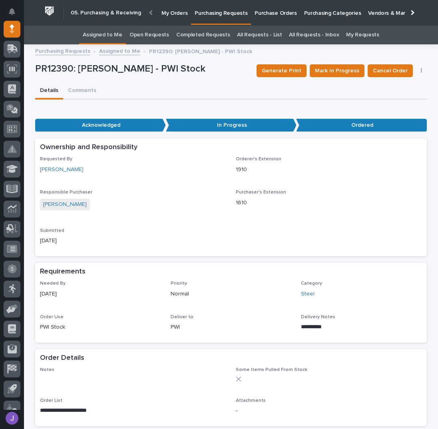
click at [110, 35] on link "Assigned to Me" at bounding box center [103, 35] width 40 height 19
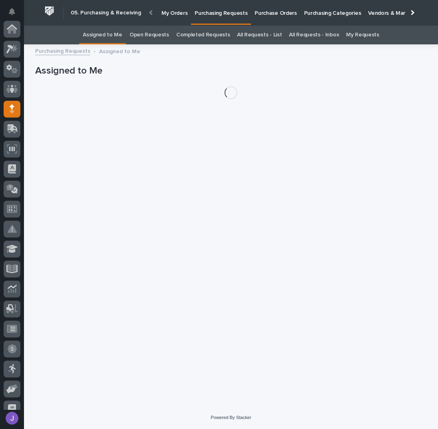
scroll to position [80, 0]
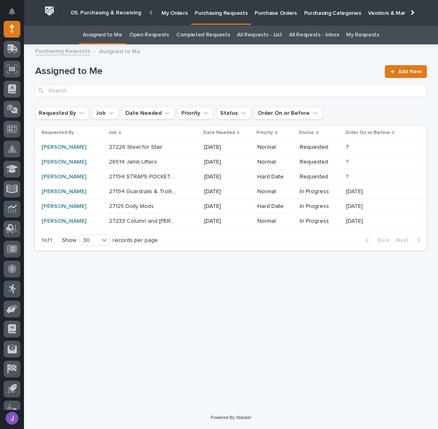
click at [179, 224] on div "27233 Column and [PERSON_NAME] 27233 Column and [PERSON_NAME]" at bounding box center [153, 221] width 89 height 13
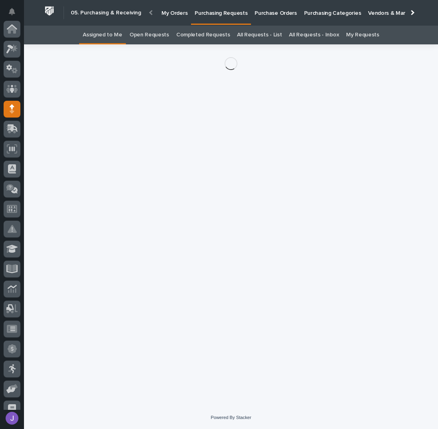
scroll to position [80, 0]
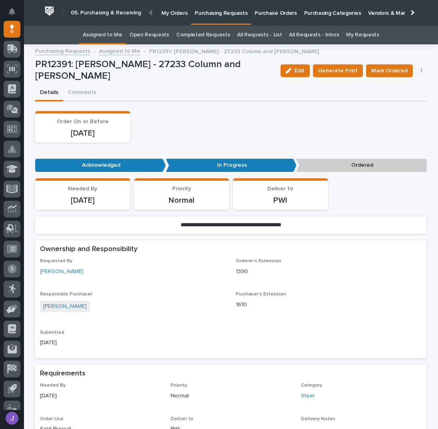
click at [417, 68] on button "button" at bounding box center [421, 71] width 11 height 6
click at [399, 102] on span "Edit Linked PO's" at bounding box center [395, 100] width 41 height 10
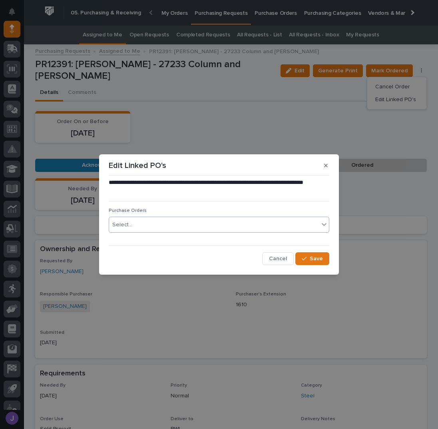
click at [162, 222] on div "Select..." at bounding box center [214, 224] width 210 height 13
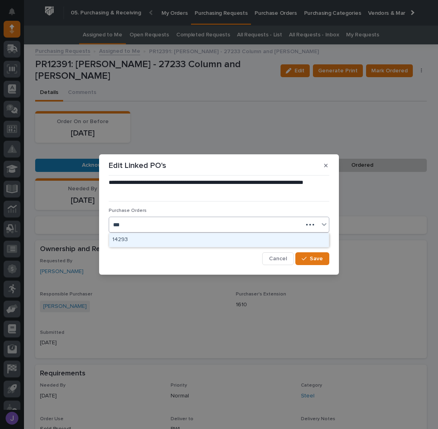
type input "****"
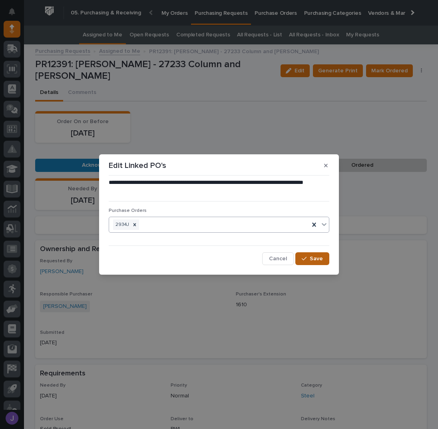
click at [320, 256] on span "Save" at bounding box center [316, 258] width 13 height 7
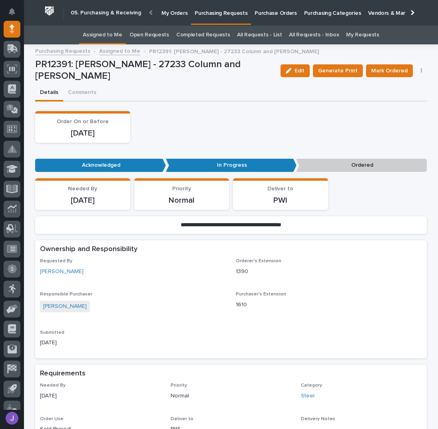
click at [112, 32] on link "Assigned to Me" at bounding box center [103, 35] width 40 height 19
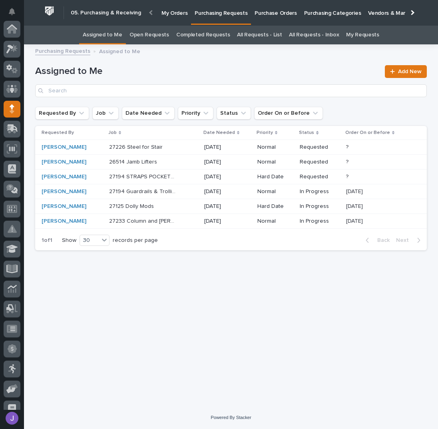
scroll to position [80, 0]
click at [267, 15] on p "Purchase Orders" at bounding box center [276, 8] width 42 height 17
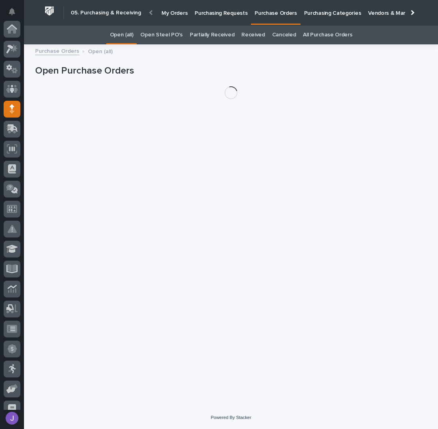
scroll to position [80, 0]
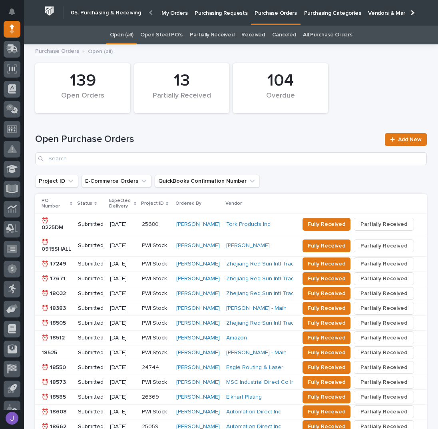
click at [171, 38] on link "Open Steel PO's" at bounding box center [161, 35] width 42 height 19
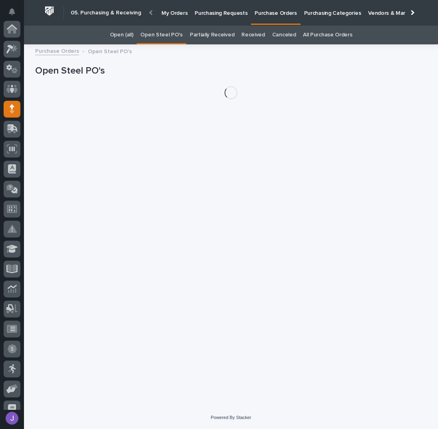
scroll to position [80, 0]
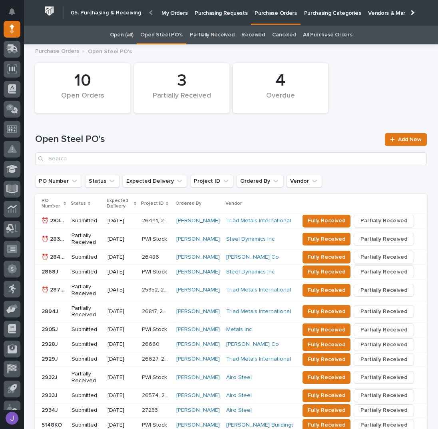
click at [44, 289] on p "⏰ 2878J" at bounding box center [54, 289] width 25 height 8
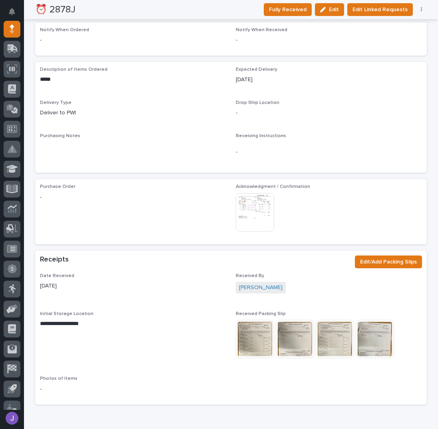
scroll to position [320, 0]
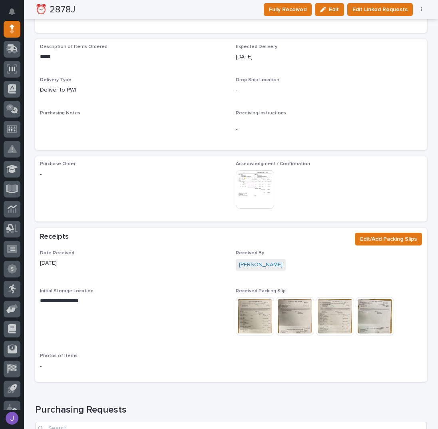
click at [258, 308] on img at bounding box center [255, 316] width 38 height 38
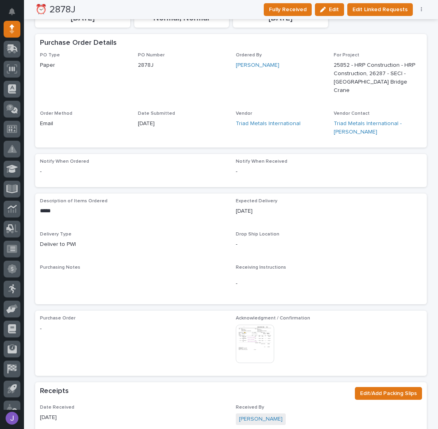
scroll to position [0, 0]
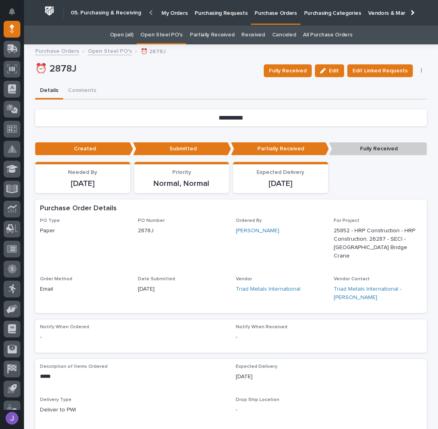
click at [214, 15] on p "Purchasing Requests" at bounding box center [221, 8] width 53 height 17
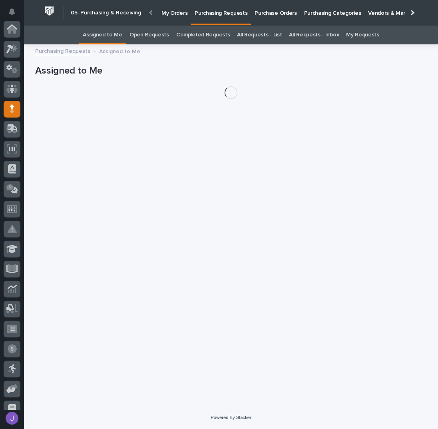
scroll to position [80, 0]
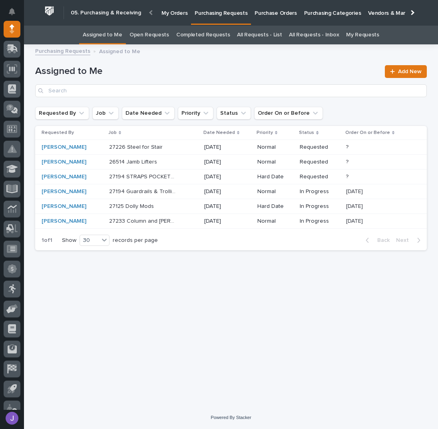
click at [179, 306] on div "Loading... Saving… Loading... Saving… Assigned to Me Add New Requested By Job D…" at bounding box center [231, 217] width 400 height 337
click at [181, 195] on div "27194 Guardrails & Trollies 27194 Guardrails & Trollies" at bounding box center [153, 191] width 89 height 13
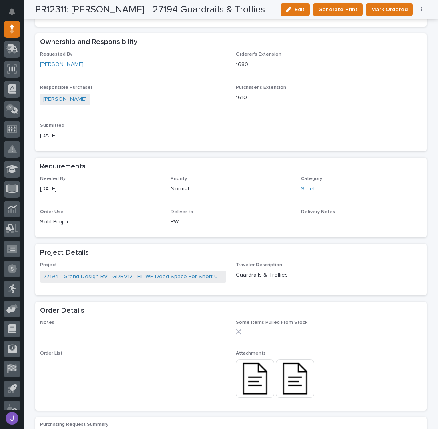
scroll to position [213, 0]
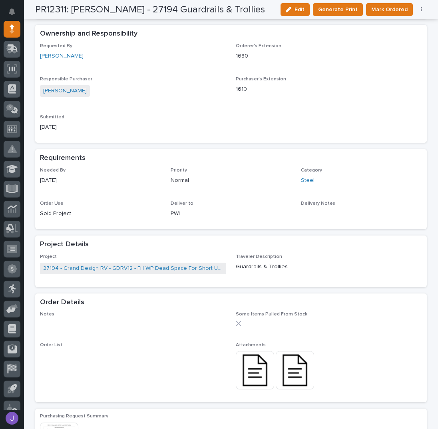
click at [417, 8] on button "button" at bounding box center [421, 10] width 11 height 6
click at [404, 39] on span "Edit Linked PO's" at bounding box center [395, 39] width 41 height 10
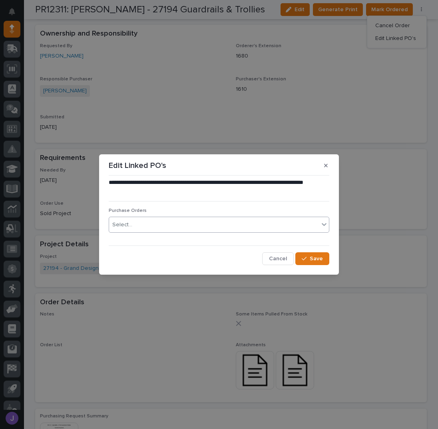
click at [144, 231] on div "Select..." at bounding box center [219, 225] width 221 height 16
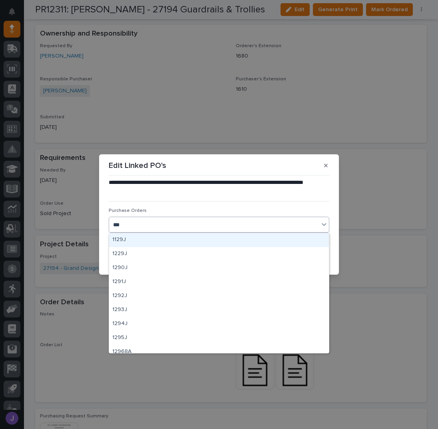
type input "****"
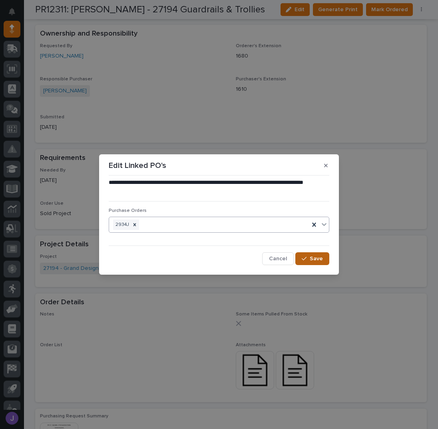
click at [307, 255] on button "Save" at bounding box center [312, 258] width 34 height 13
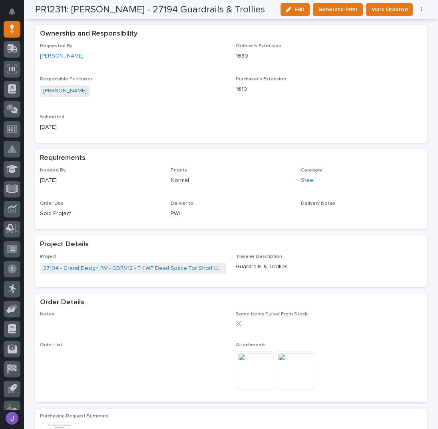
click at [387, 10] on span "Mark Ordered" at bounding box center [389, 10] width 36 height 10
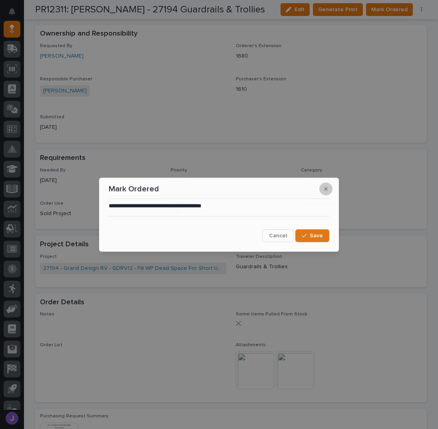
scroll to position [207, 0]
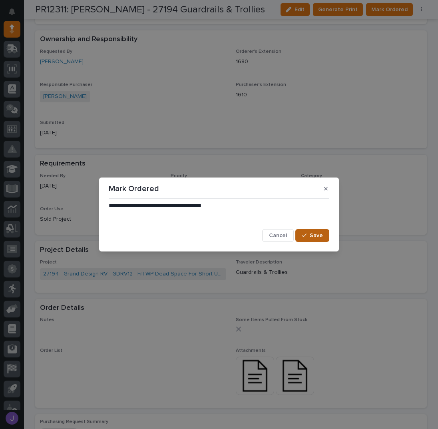
click at [316, 233] on span "Save" at bounding box center [316, 235] width 13 height 7
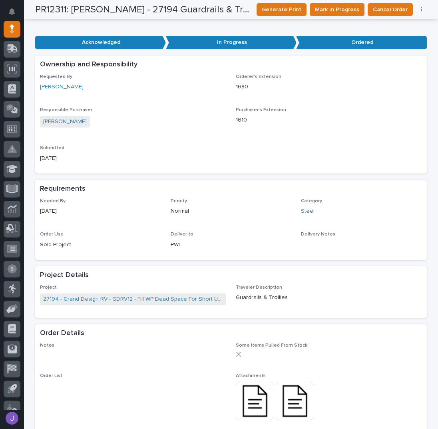
scroll to position [0, 0]
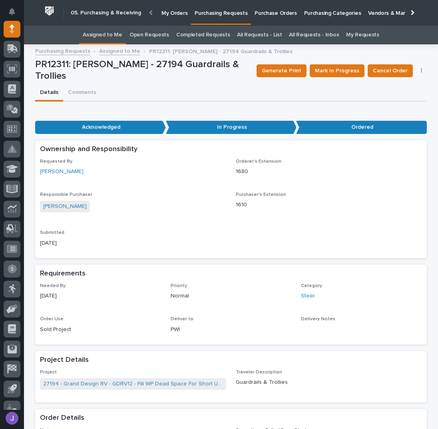
click at [99, 32] on link "Assigned to Me" at bounding box center [103, 35] width 40 height 19
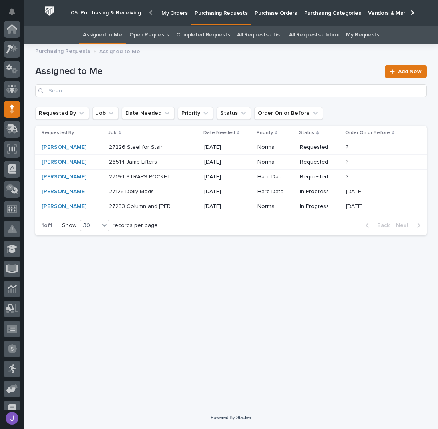
scroll to position [80, 0]
click at [182, 176] on div "27194 STRAPS POCKETS & POSTS 27194 STRAPS POCKETS & POSTS" at bounding box center [153, 176] width 89 height 13
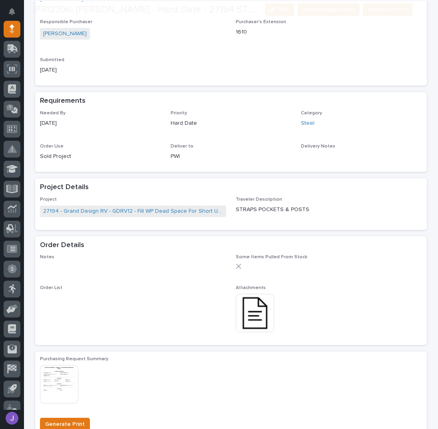
scroll to position [266, 0]
